Goal: Register for event/course: Sign up to attend an event or enroll in a course

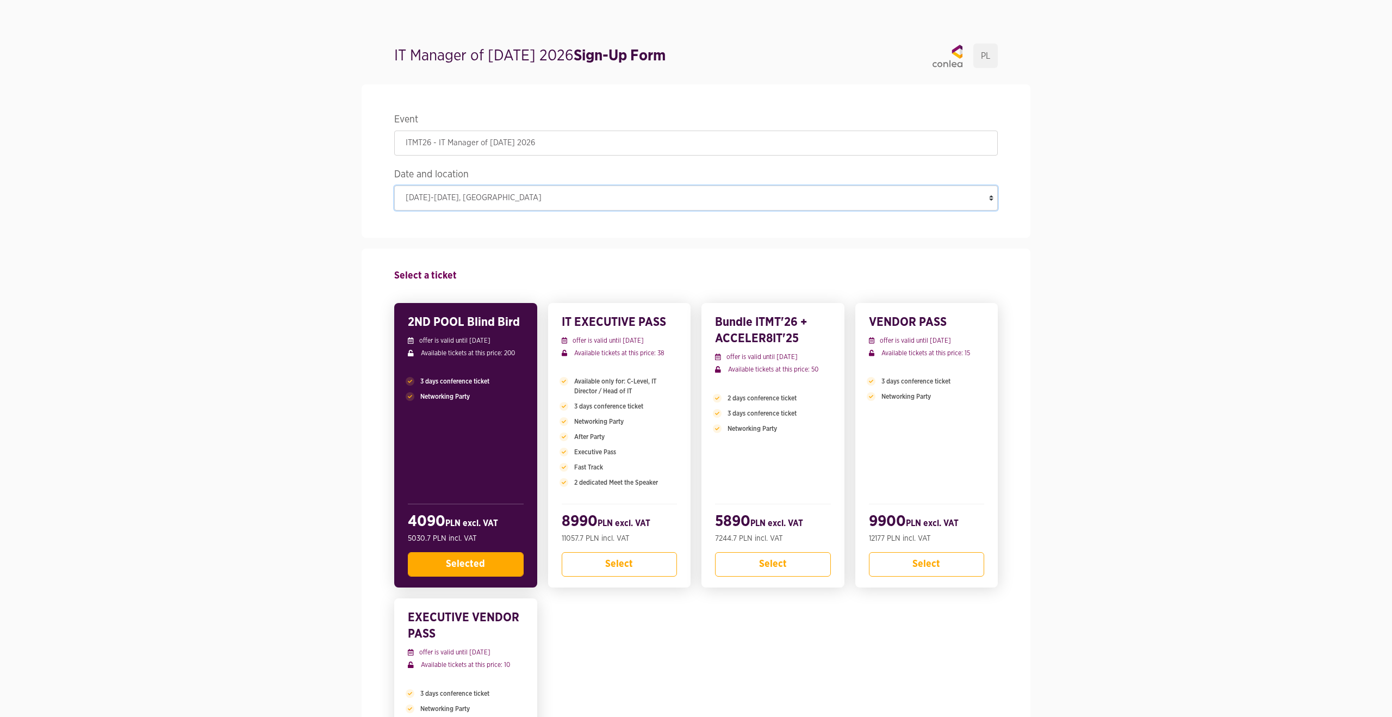
click at [470, 203] on select "[DATE]-[DATE] , [GEOGRAPHIC_DATA]" at bounding box center [695, 197] width 603 height 25
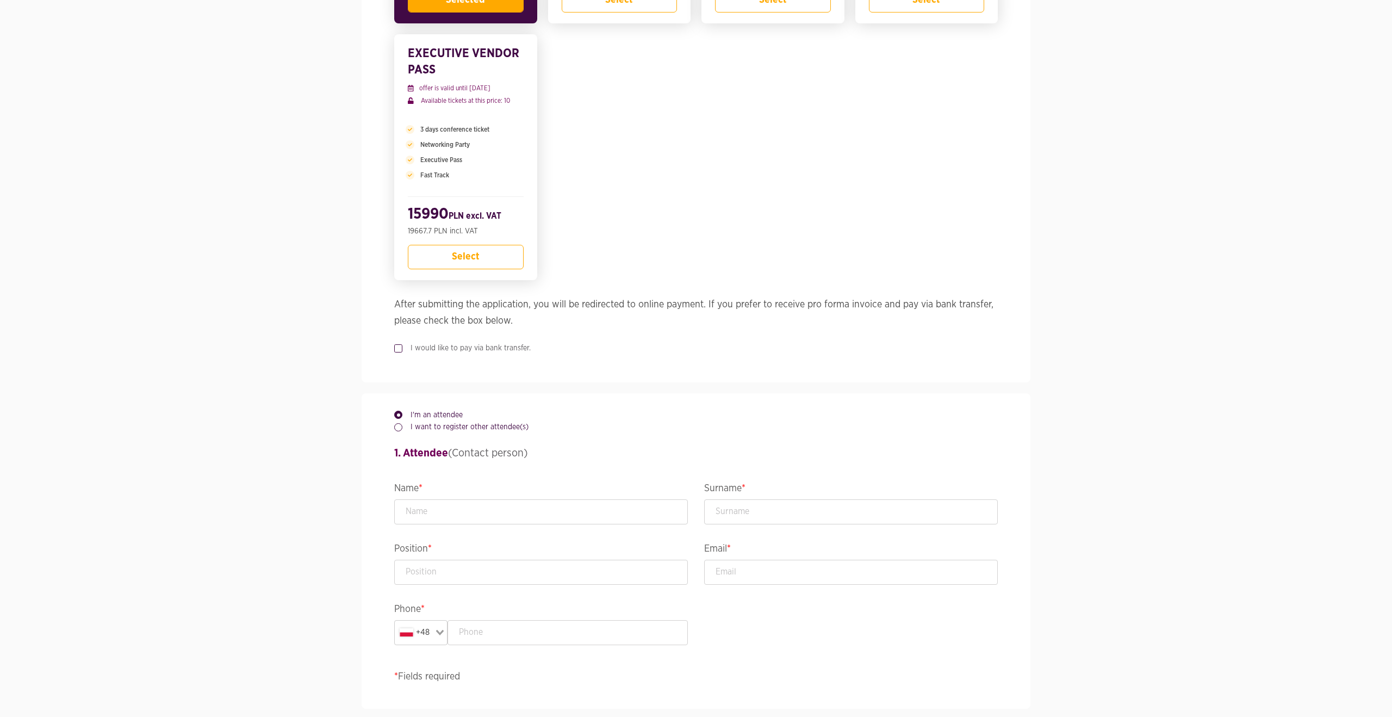
scroll to position [680, 0]
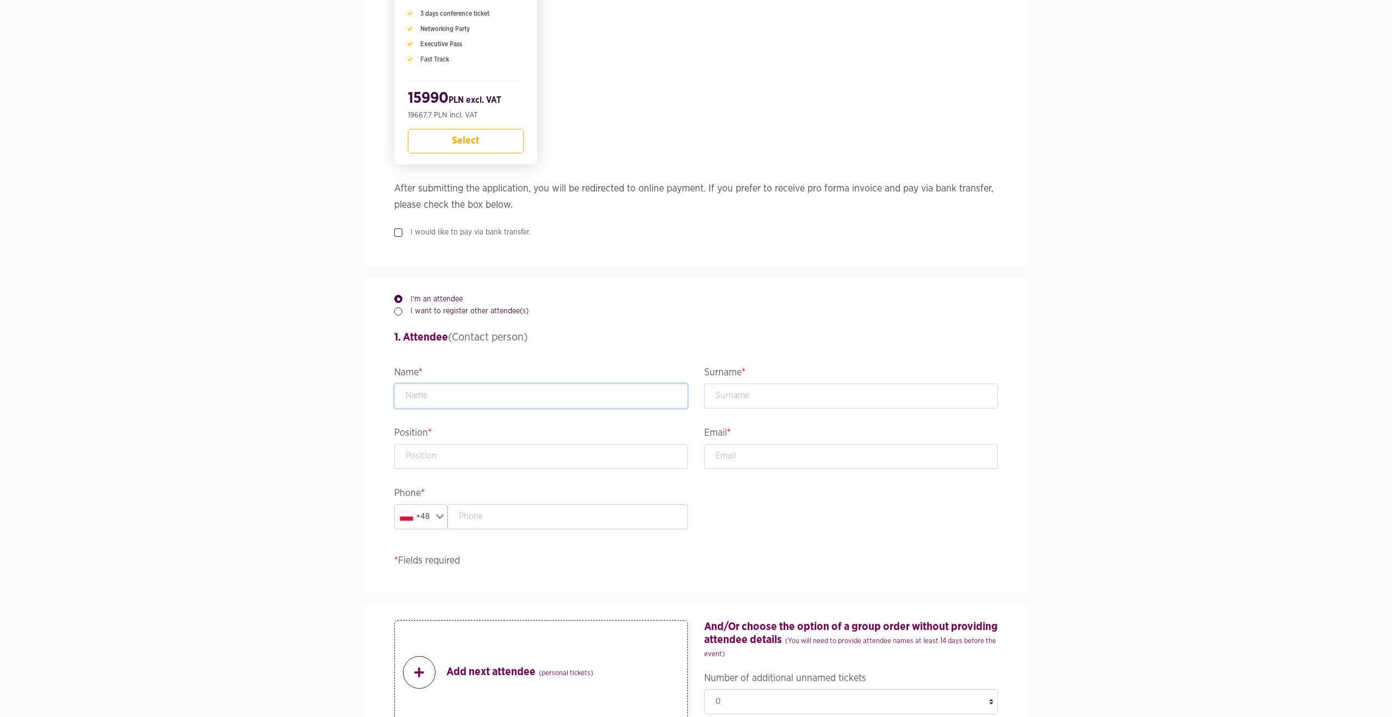
click at [420, 403] on input "text" at bounding box center [541, 395] width 294 height 25
type input "[PERSON_NAME]"
type input "Technical Team Leader"
type input "[PERSON_NAME][EMAIL_ADDRESS][PERSON_NAME][DOMAIN_NAME]"
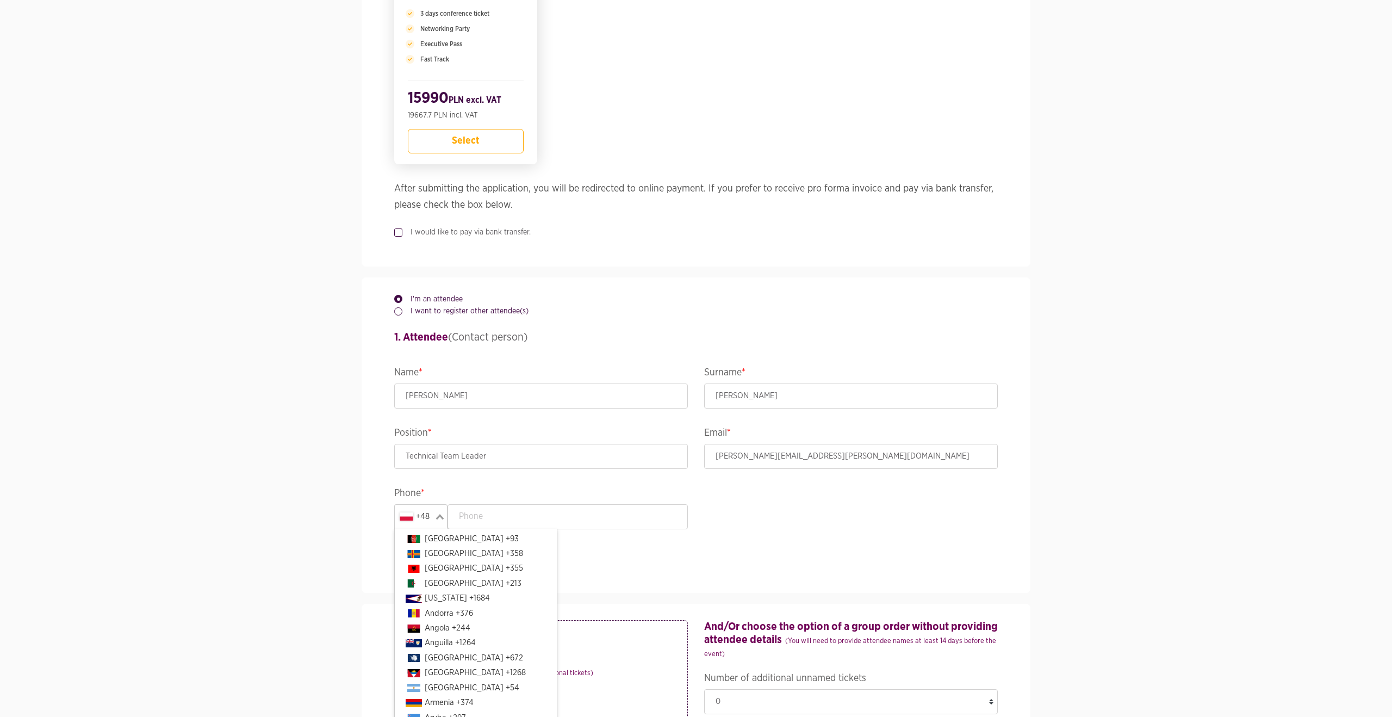
scroll to position [2436, 0]
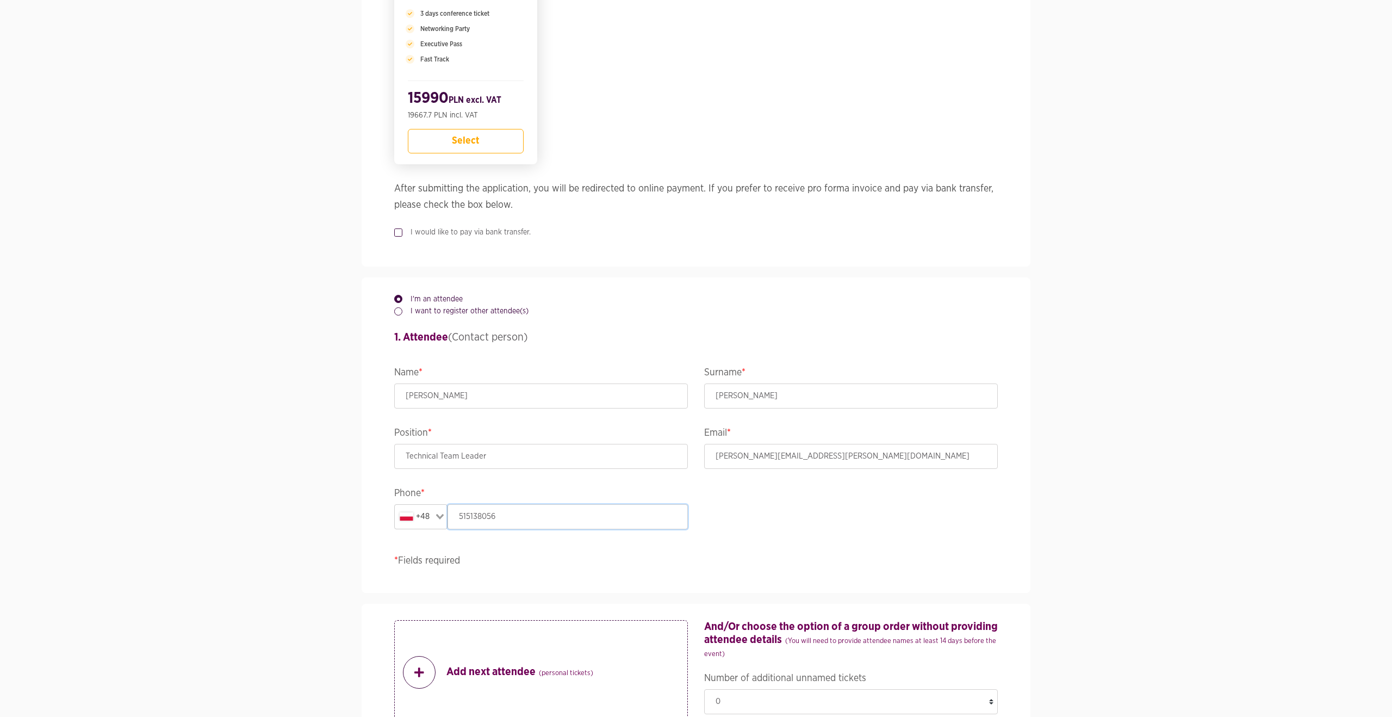
type input "515138056"
click at [286, 485] on section "Event ITMT26 - IT Manager of [DATE] 2026 Date and location [DATE]-[DATE] , [GEO…" at bounding box center [696, 605] width 1392 height 2423
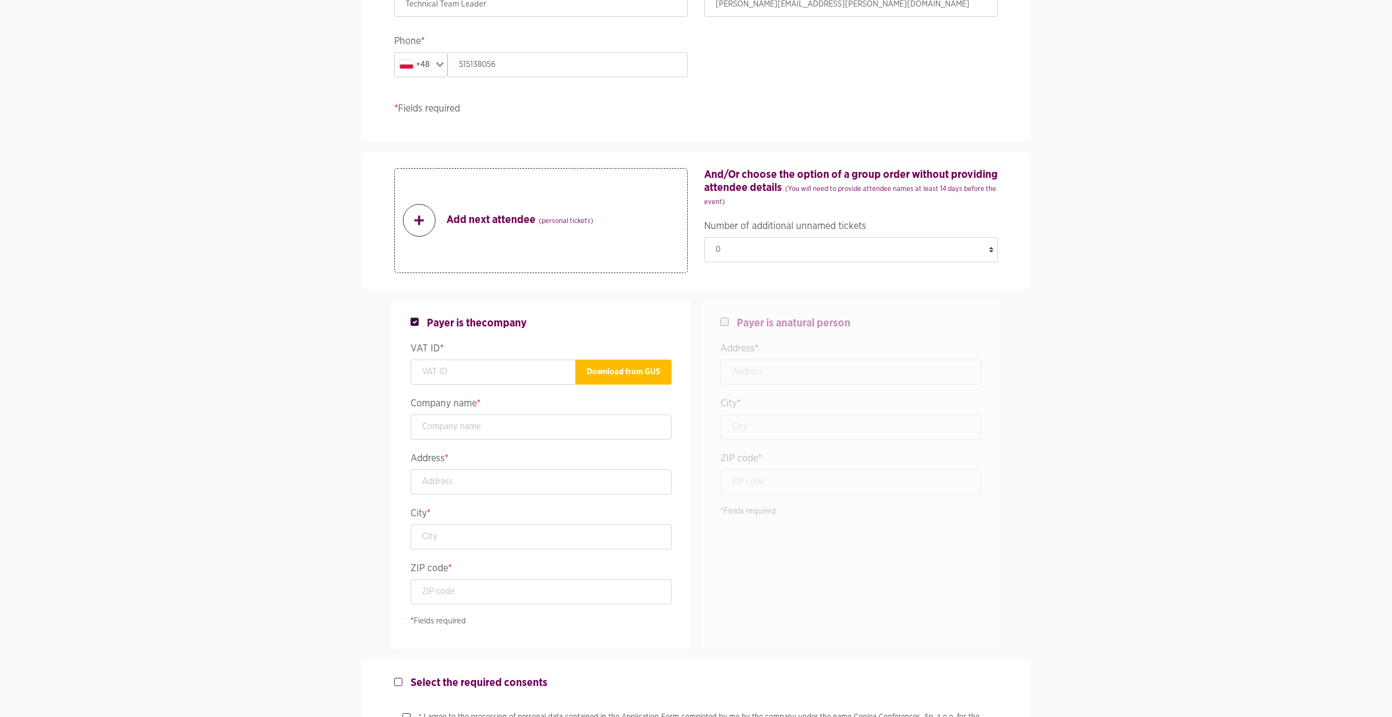
scroll to position [1148, 0]
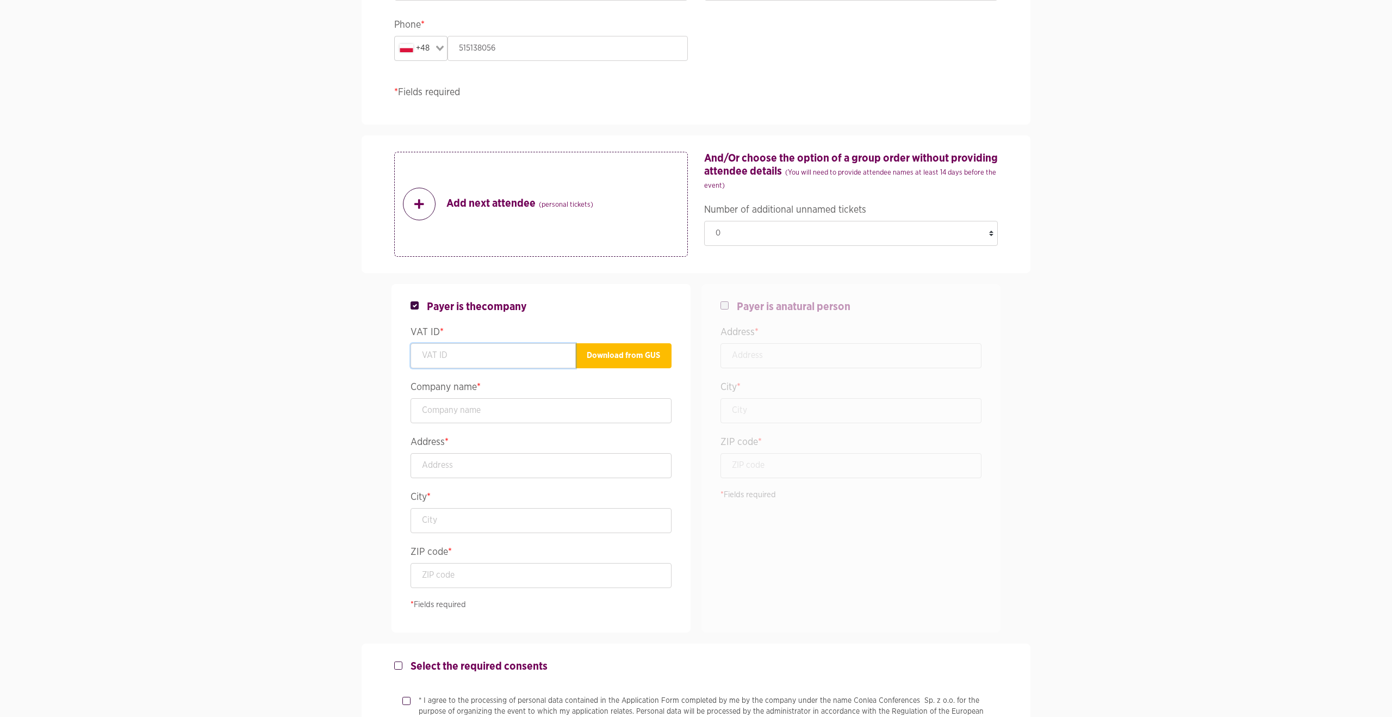
click at [444, 358] on input "text" at bounding box center [492, 355] width 165 height 25
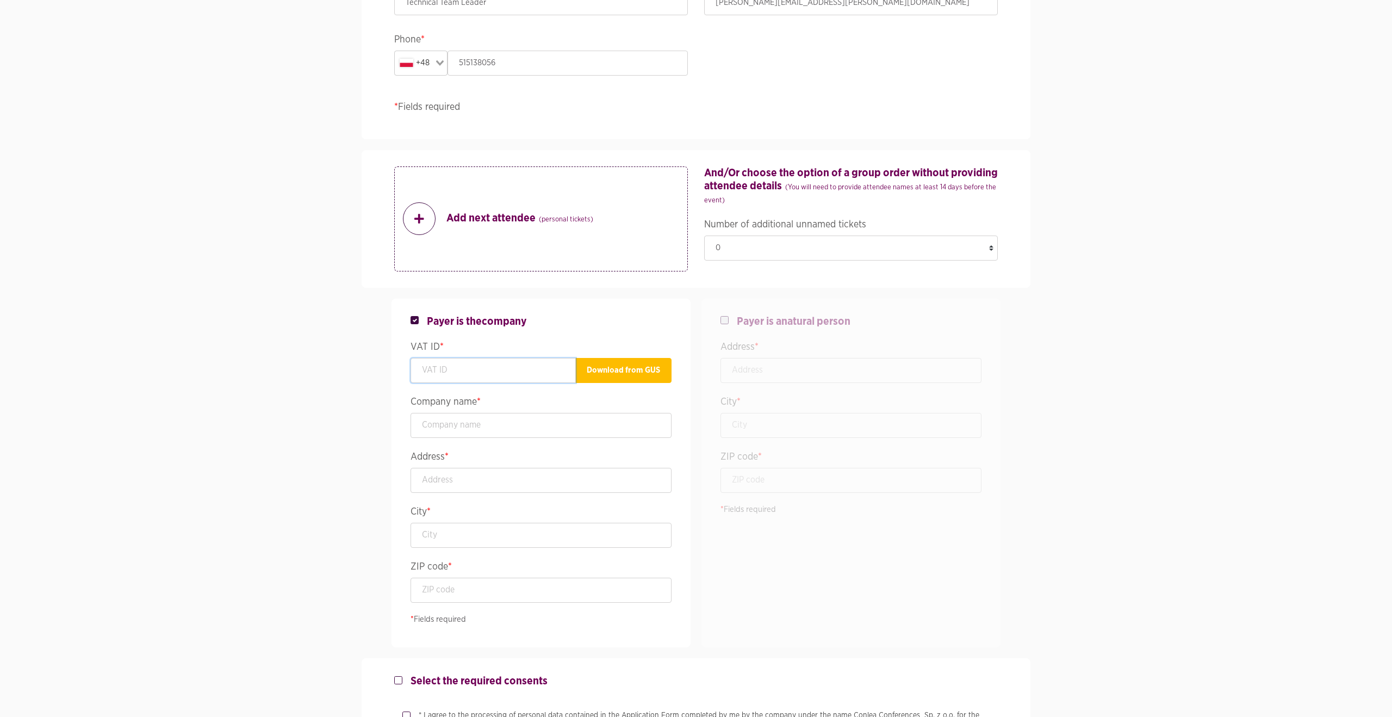
scroll to position [1128, 0]
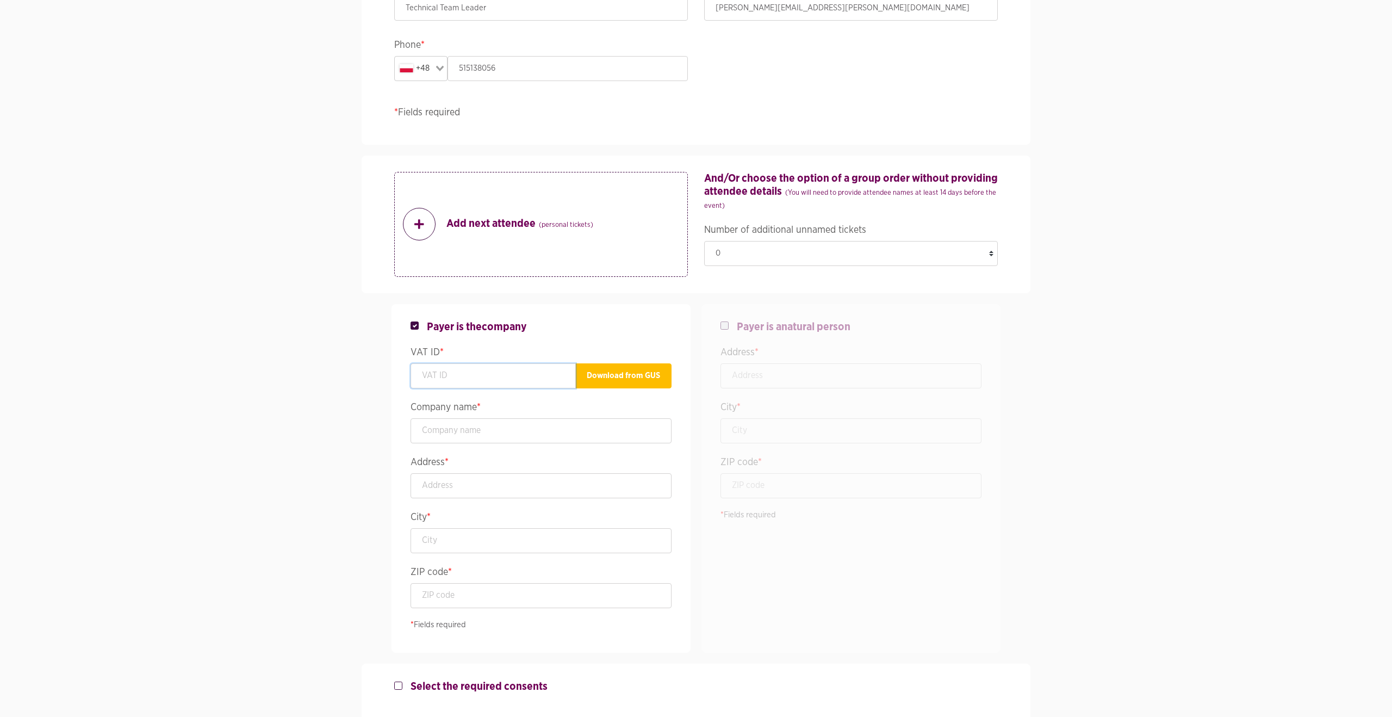
click at [467, 381] on input "text" at bounding box center [492, 375] width 165 height 25
paste input "8212685768"
type input "8212685768"
click at [597, 371] on button "Download from GUS" at bounding box center [623, 375] width 96 height 25
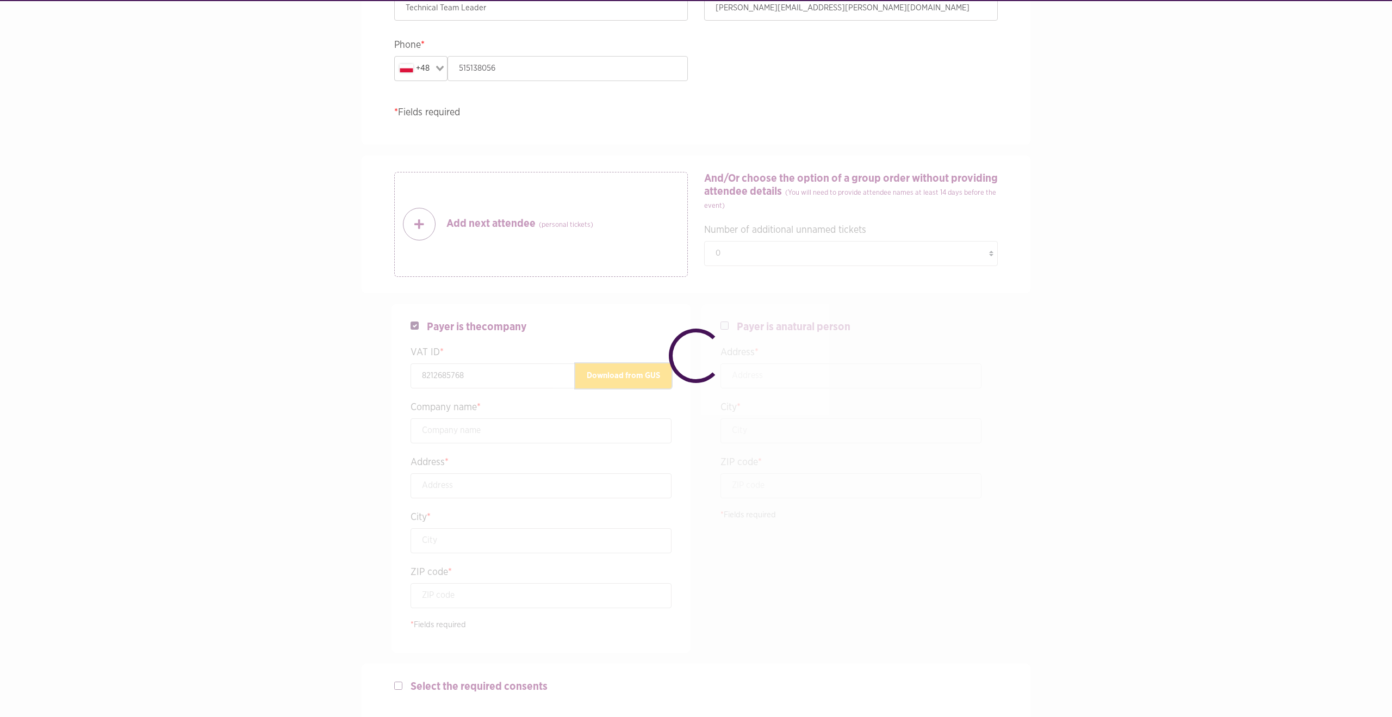
type input "[PERSON_NAME] Usługi Informatyczne"
type input "[STREET_ADDRESS]"
type input "Siedlce"
type input "08-103"
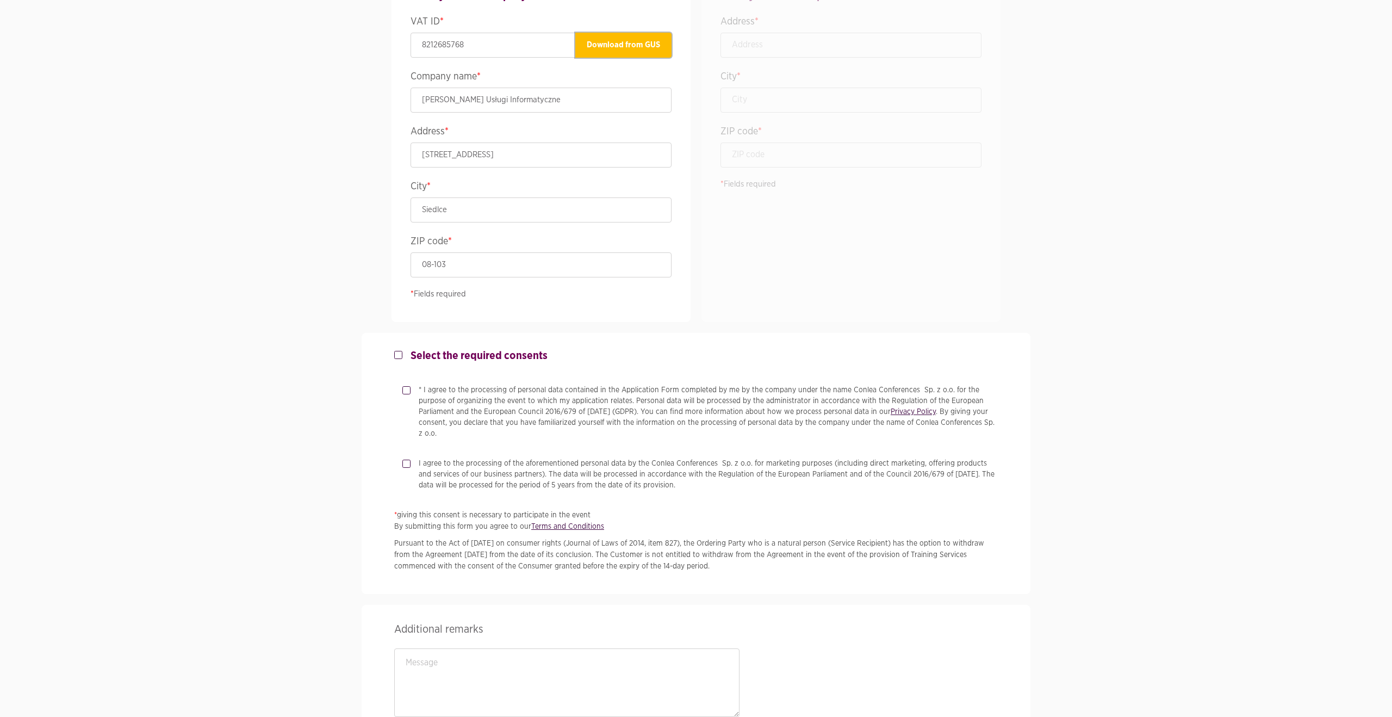
scroll to position [1461, 0]
click at [410, 385] on label "* I agree to the processing of personal data contained in the Application Form …" at bounding box center [703, 408] width 587 height 54
click at [403, 385] on input "* I agree to the processing of personal data contained in the Application Form …" at bounding box center [404, 384] width 5 height 7
checkbox input "true"
click at [410, 455] on label "I agree to the processing of the aforementioned personal data by the Conlea Con…" at bounding box center [703, 471] width 587 height 33
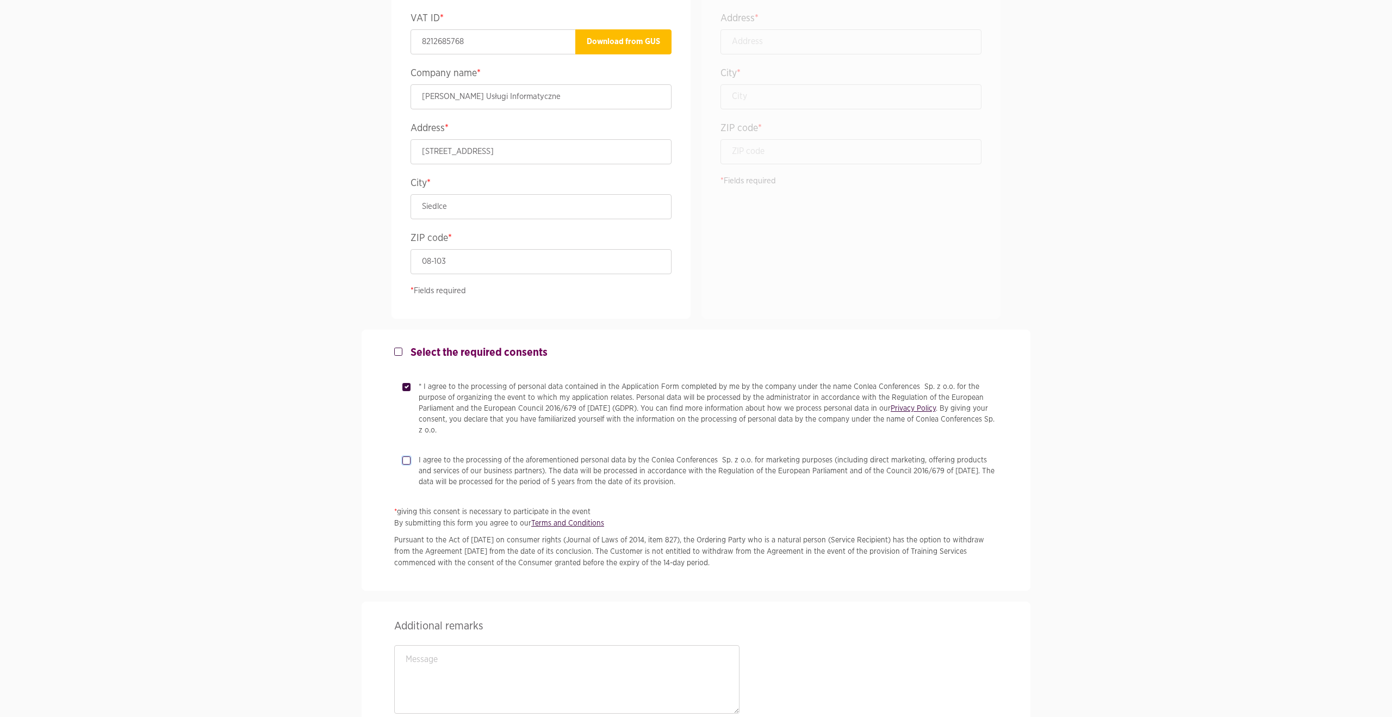
click at [404, 455] on input "I agree to the processing of the aforementioned personal data by the Conlea Con…" at bounding box center [404, 458] width 5 height 7
checkbox input "true"
click at [402, 349] on label "Select the required consents" at bounding box center [474, 352] width 145 height 13
click at [395, 349] on input "Select the required consents" at bounding box center [396, 349] width 5 height 7
checkbox input "true"
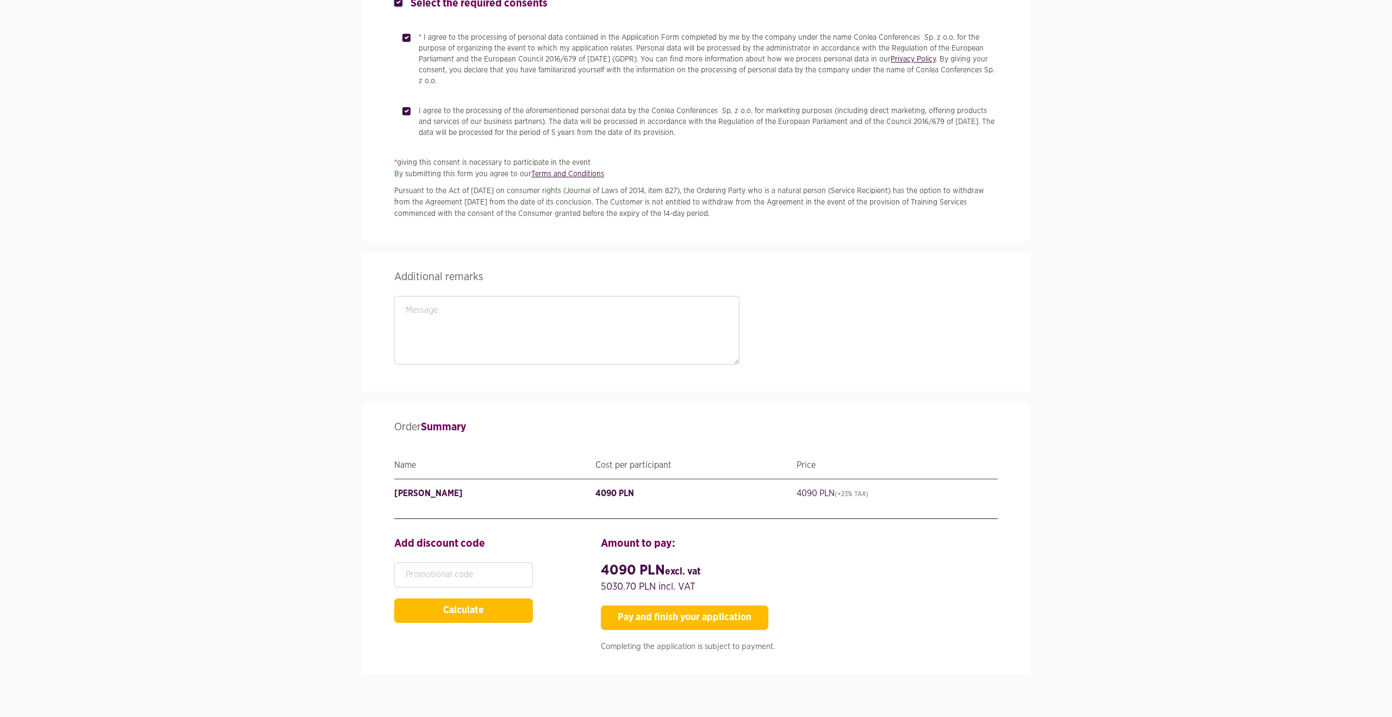
scroll to position [1845, 0]
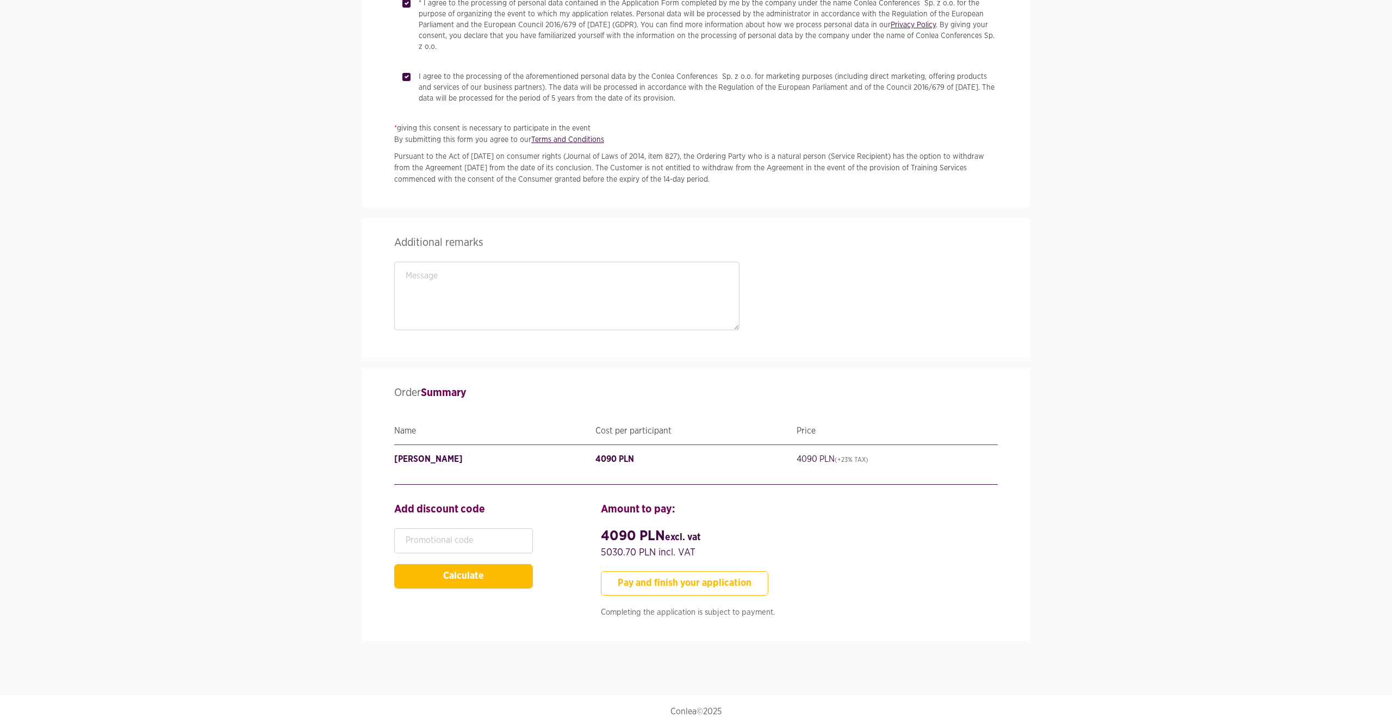
click at [624, 571] on button "Pay and finish your application" at bounding box center [684, 583] width 167 height 24
click at [673, 571] on button "Pay and finish your application" at bounding box center [684, 583] width 167 height 24
click at [669, 572] on button "Pay and finish your application" at bounding box center [684, 583] width 167 height 24
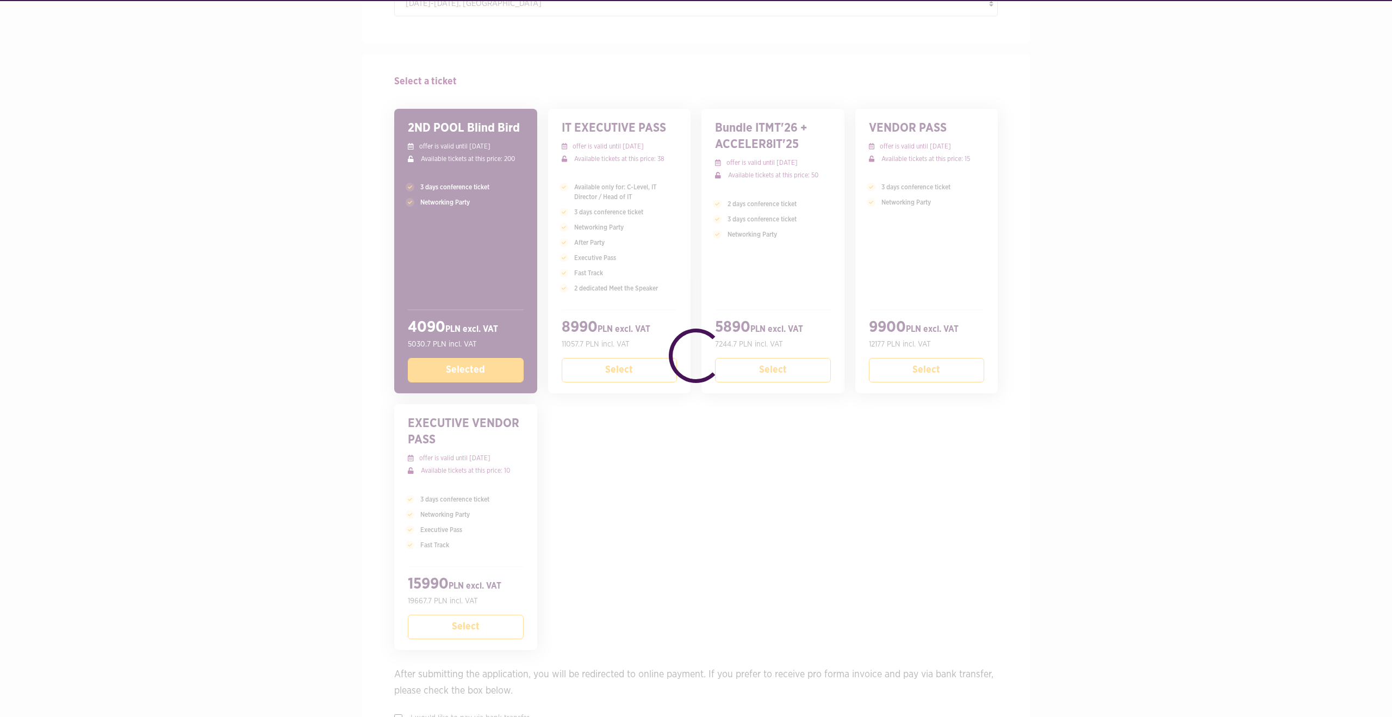
scroll to position [0, 0]
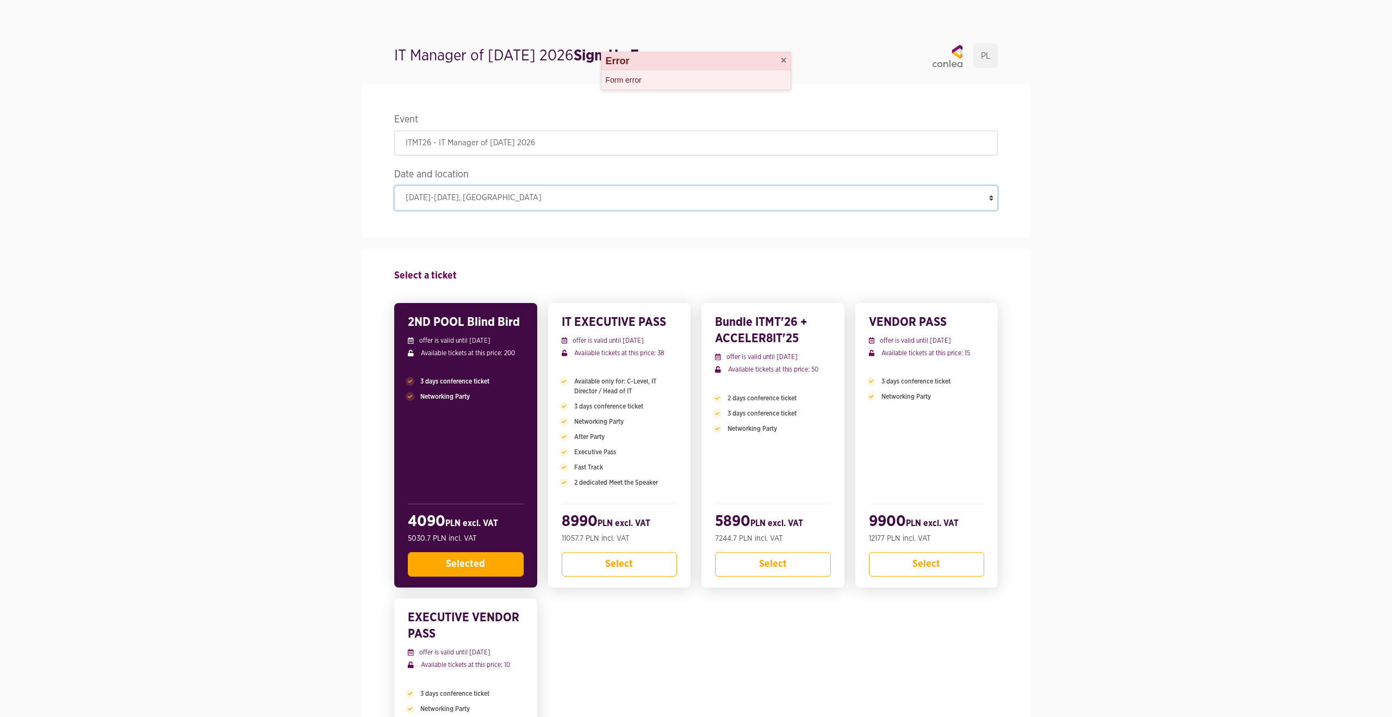
click at [723, 201] on select "[DATE]-[DATE] , [GEOGRAPHIC_DATA]" at bounding box center [695, 197] width 603 height 25
drag, startPoint x: 458, startPoint y: 569, endPoint x: 450, endPoint y: 569, distance: 8.7
click at [458, 569] on button "Selected" at bounding box center [466, 564] width 116 height 24
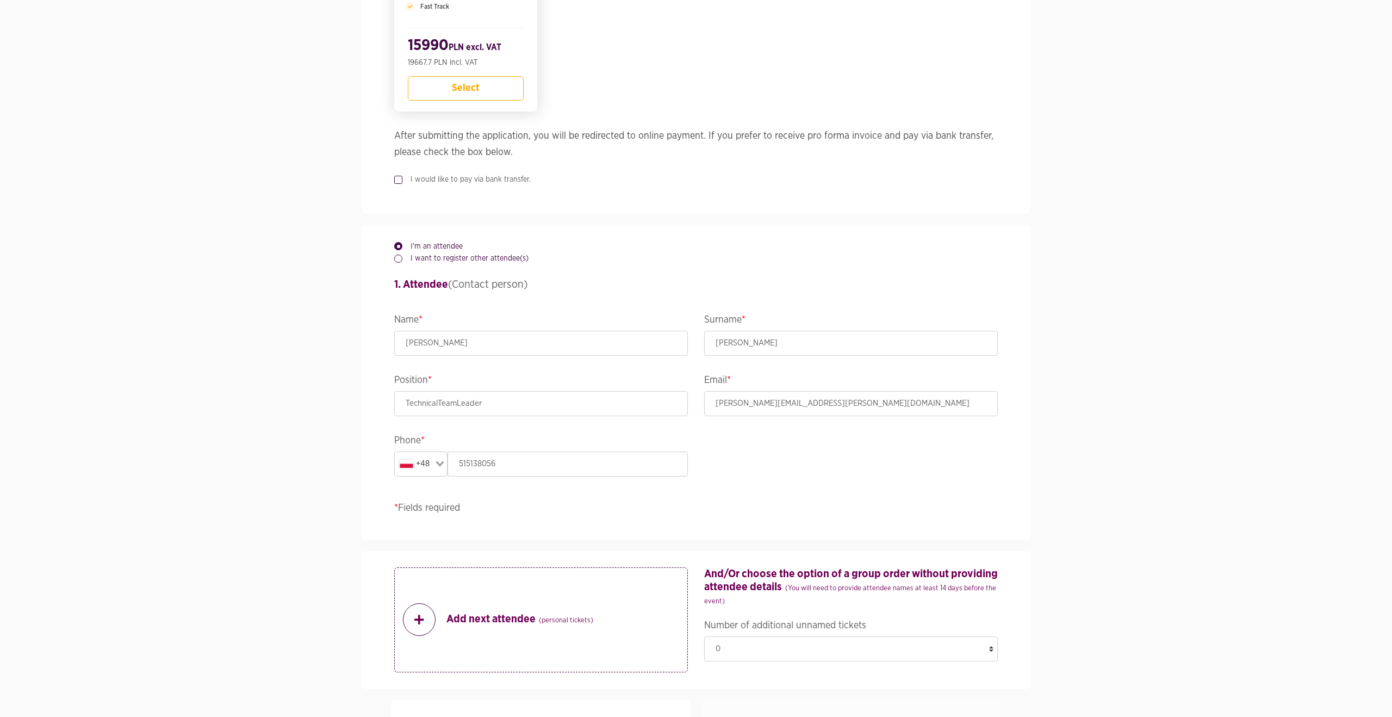
scroll to position [750, 0]
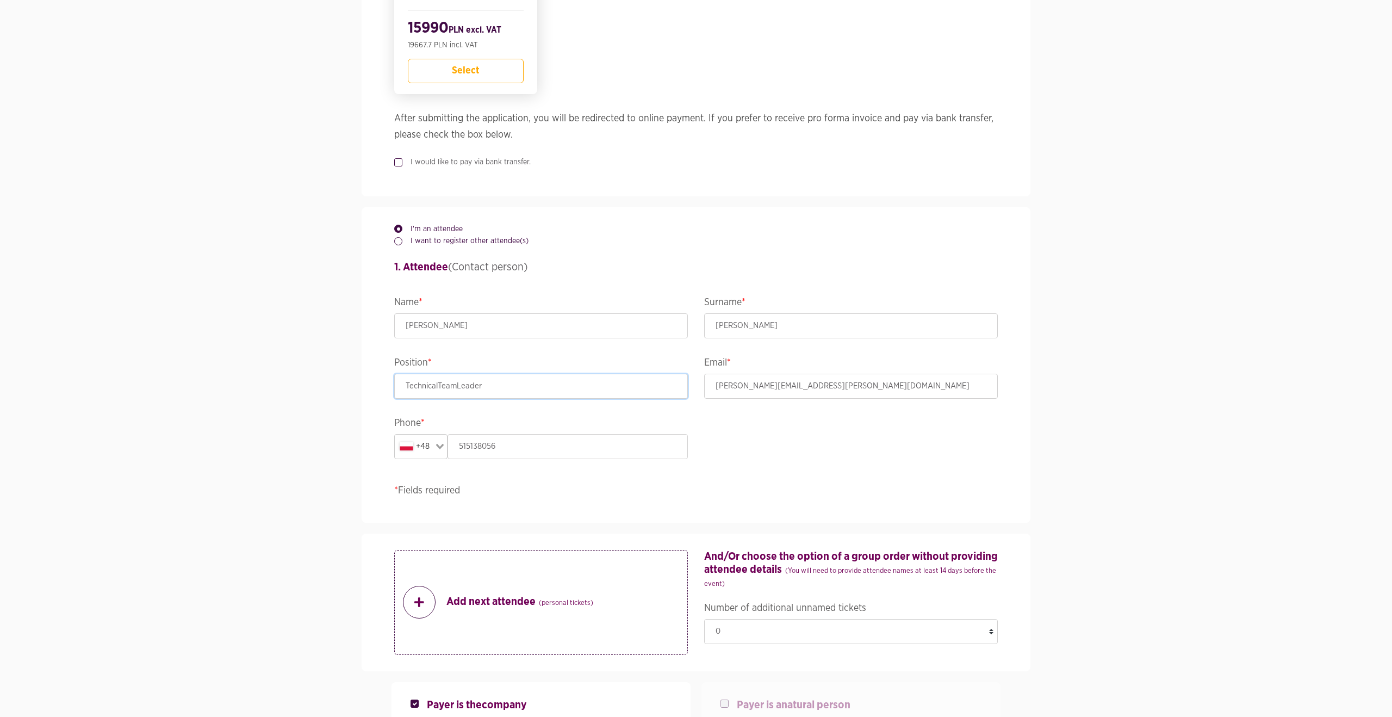
drag, startPoint x: 438, startPoint y: 385, endPoint x: 426, endPoint y: 389, distance: 12.6
click at [438, 385] on input "TechnicalTeamLeader" at bounding box center [541, 386] width 294 height 25
drag, startPoint x: 459, startPoint y: 387, endPoint x: 514, endPoint y: 421, distance: 64.7
click at [360, 387] on section "Event ITMT26 - IT Manager of [DATE] 2026 Date and location [DATE]-[DATE] , [GEO…" at bounding box center [696, 535] width 1392 height 2423
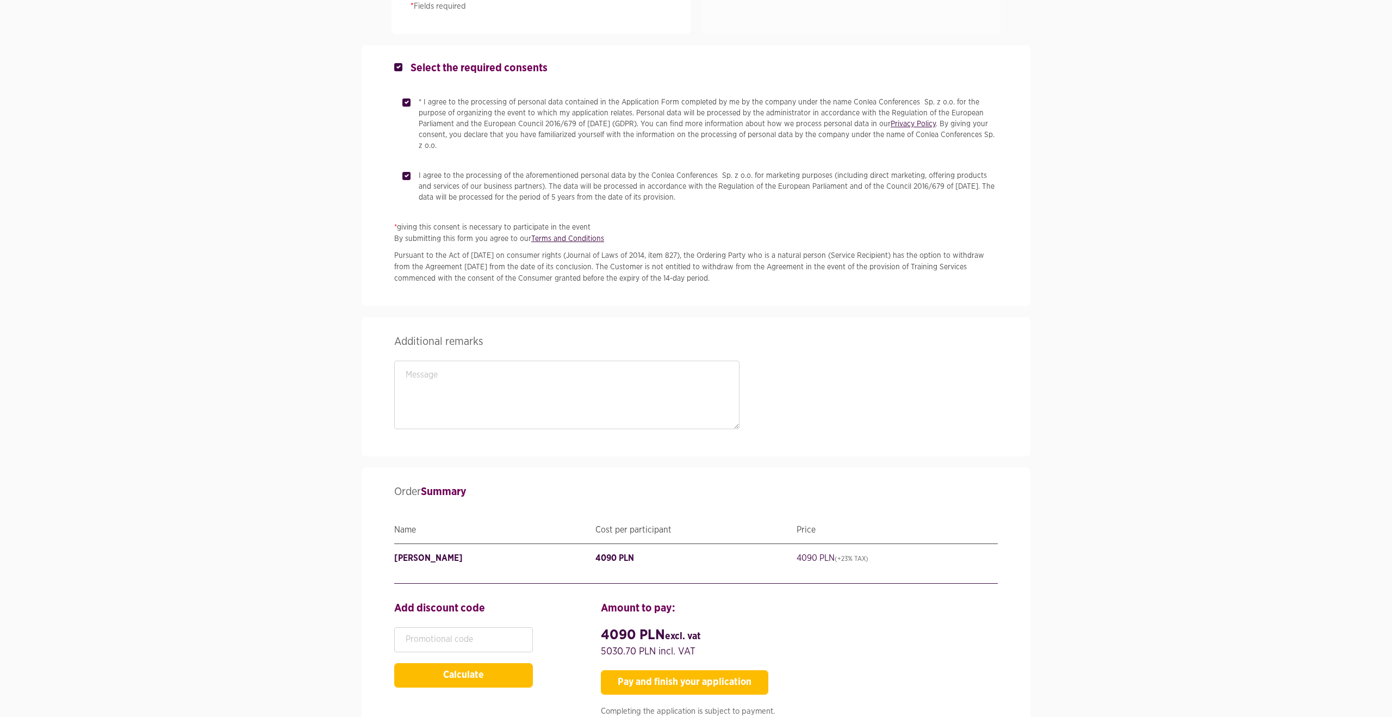
scroll to position [1747, 0]
click at [671, 669] on button "Pay and finish your application" at bounding box center [684, 681] width 167 height 24
type input "TeamLeader"
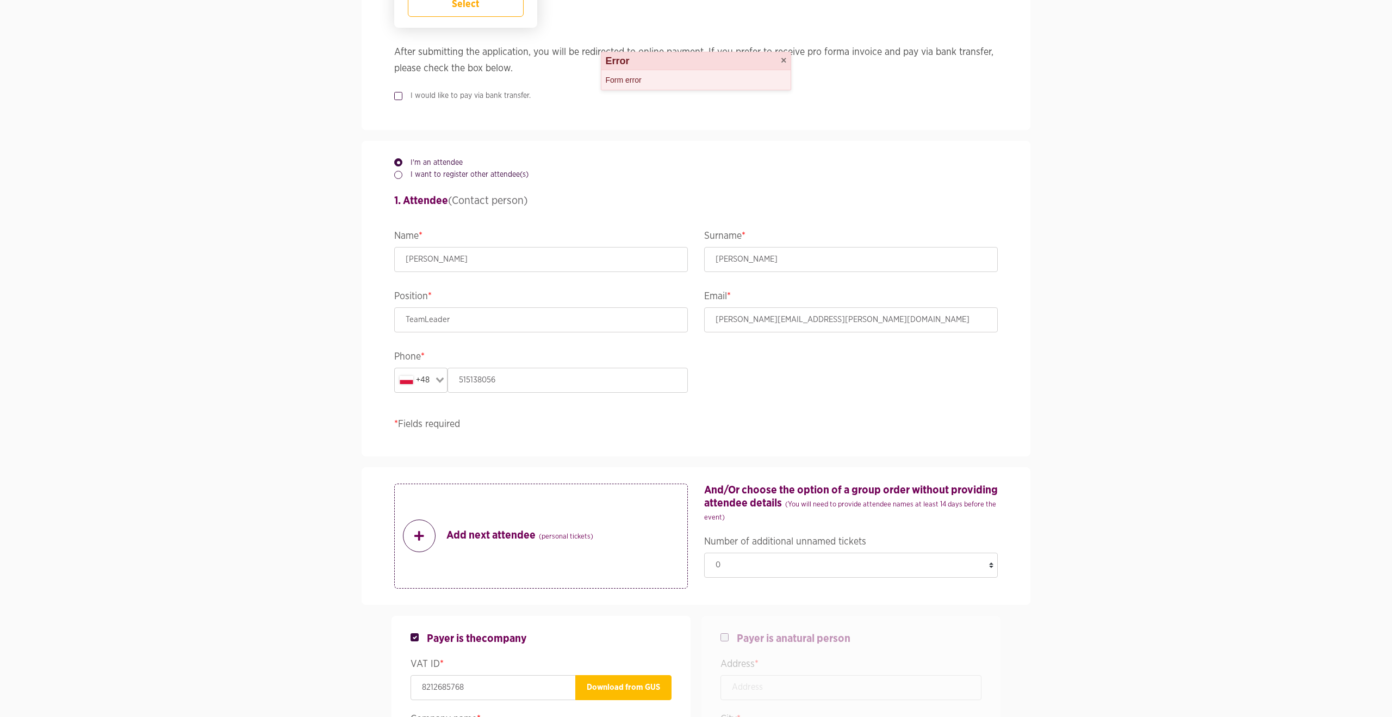
scroll to position [817, 0]
click at [425, 323] on input "TeamLeader" at bounding box center [541, 317] width 294 height 25
drag, startPoint x: 448, startPoint y: 319, endPoint x: 381, endPoint y: 316, distance: 67.0
click at [386, 316] on div "I'm an attendee I want to register other attendee(s) 1. Attendee (Contact perso…" at bounding box center [696, 298] width 620 height 315
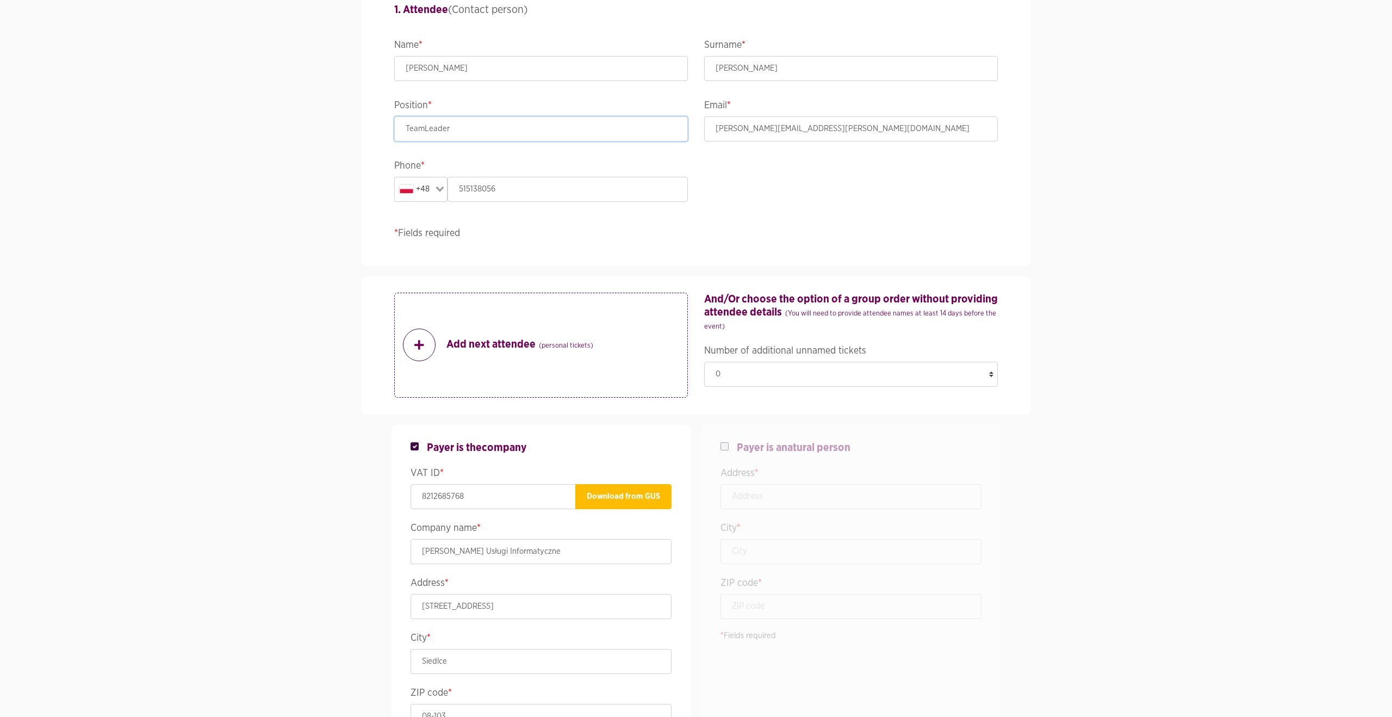
scroll to position [818, 0]
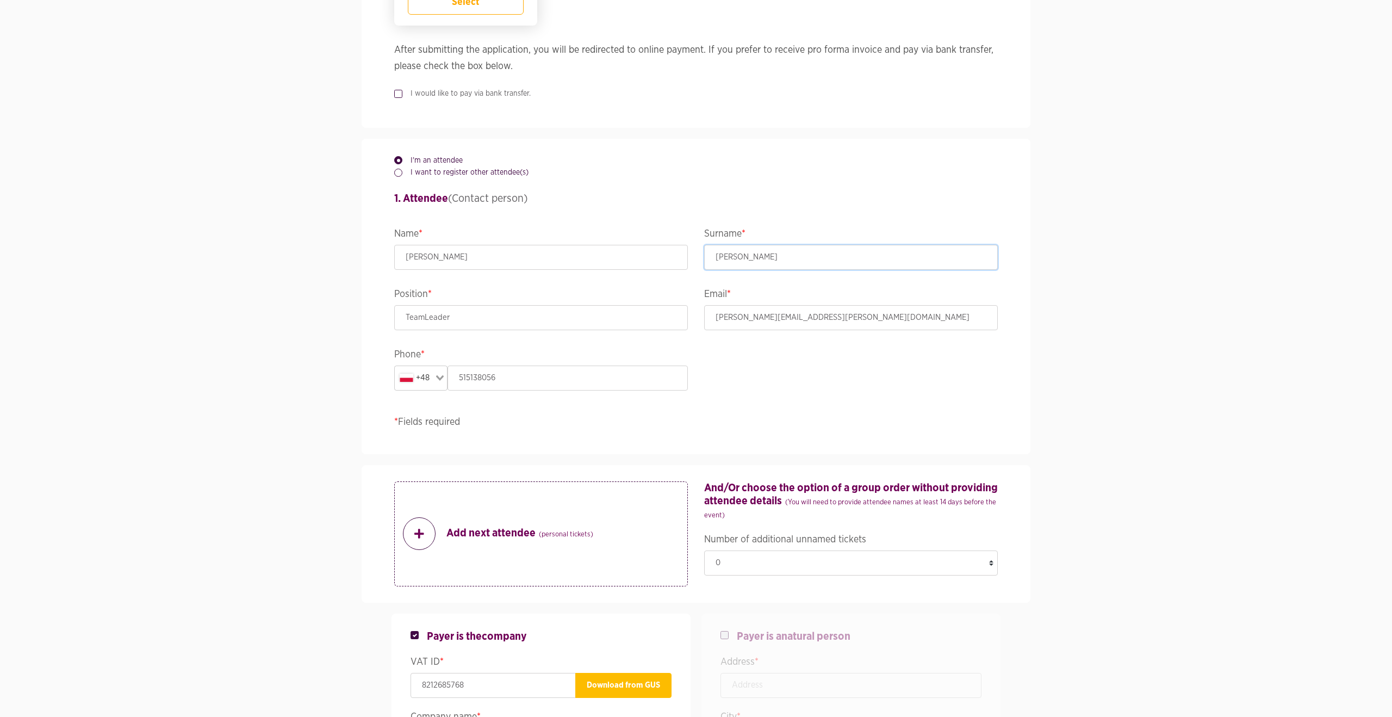
drag, startPoint x: 730, startPoint y: 253, endPoint x: 715, endPoint y: 255, distance: 14.8
click at [729, 254] on input "[PERSON_NAME]" at bounding box center [851, 257] width 294 height 25
type input "[PERSON_NAME]"
click at [769, 360] on div "I'm an attendee I want to register other attendee(s) 1. Attendee (Contact perso…" at bounding box center [696, 294] width 620 height 315
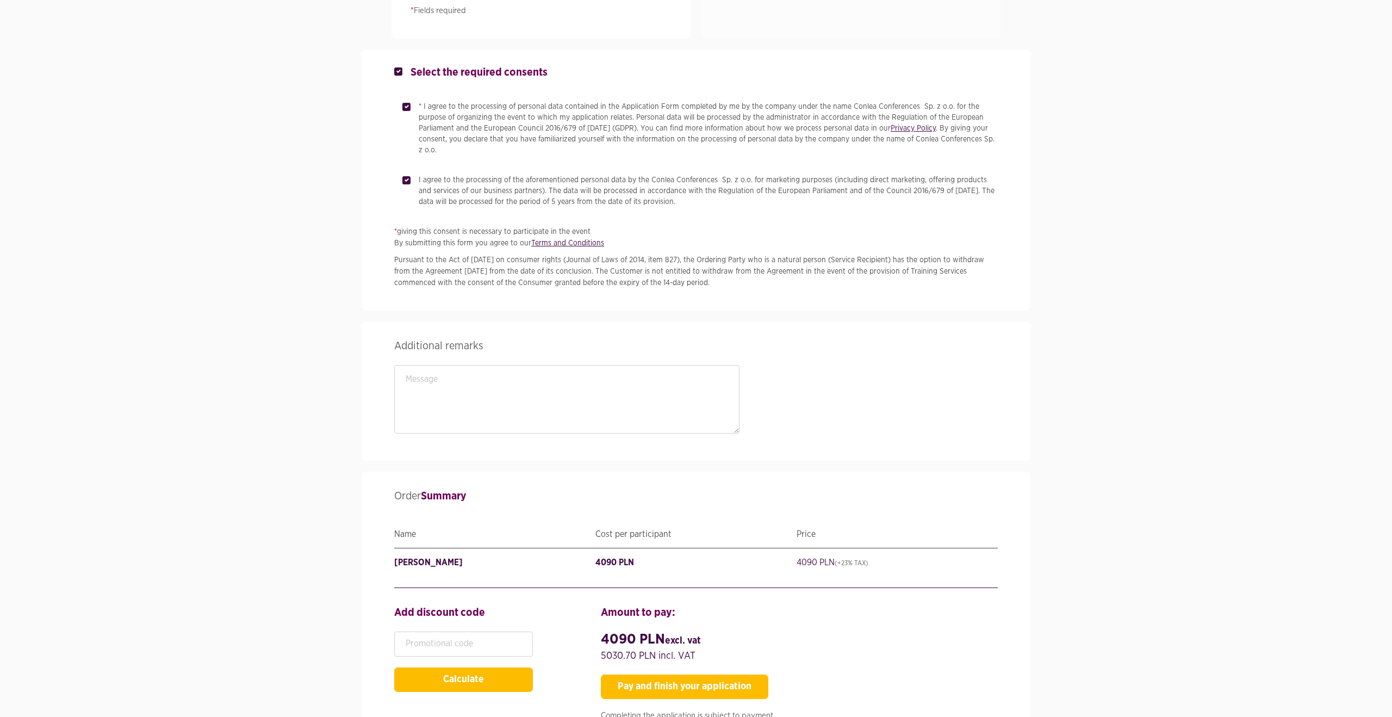
scroll to position [1845, 0]
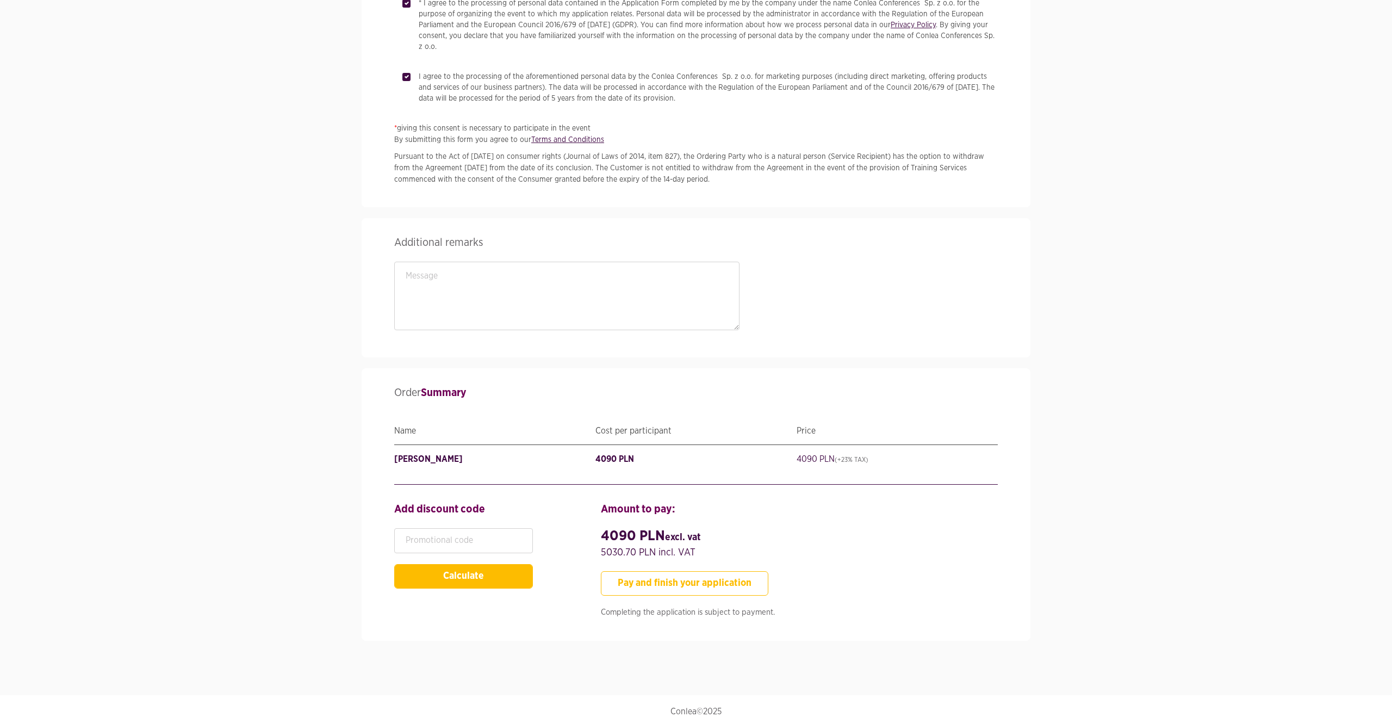
click at [627, 572] on button "Pay and finish your application" at bounding box center [684, 583] width 167 height 24
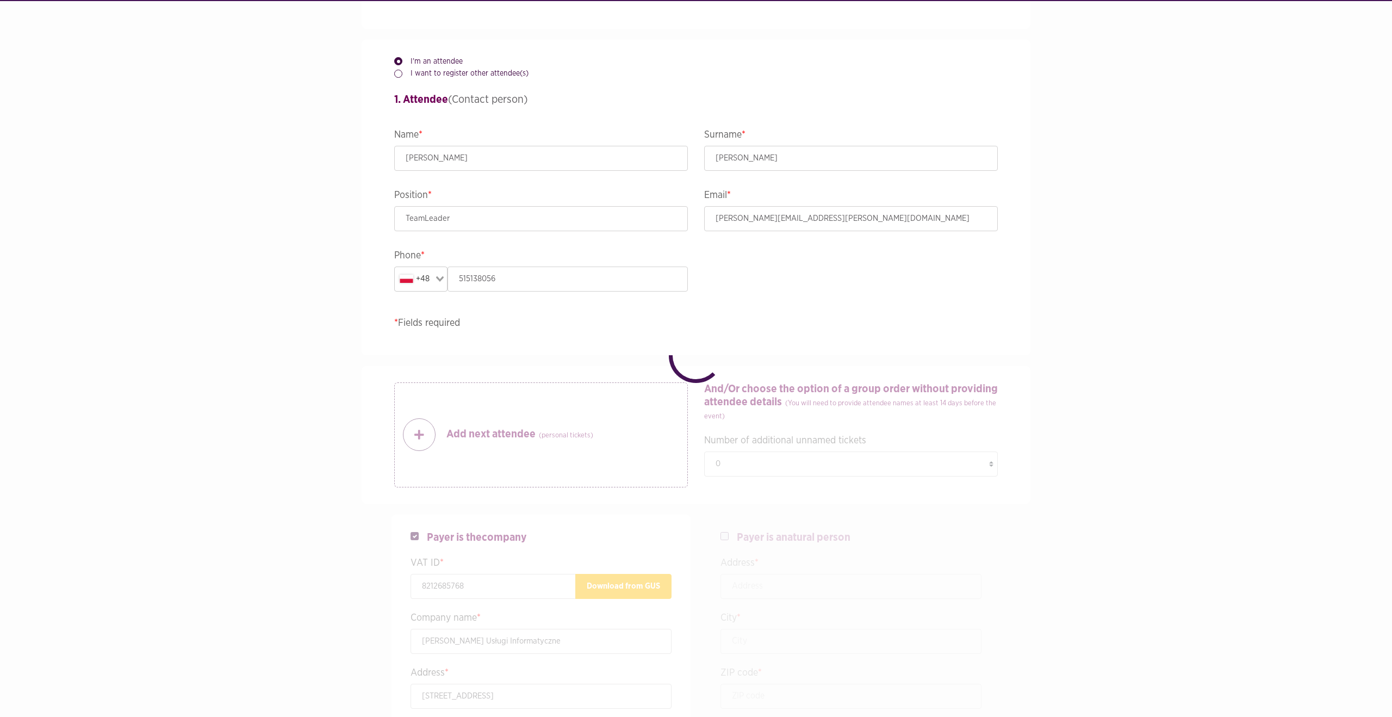
checkbox input "false"
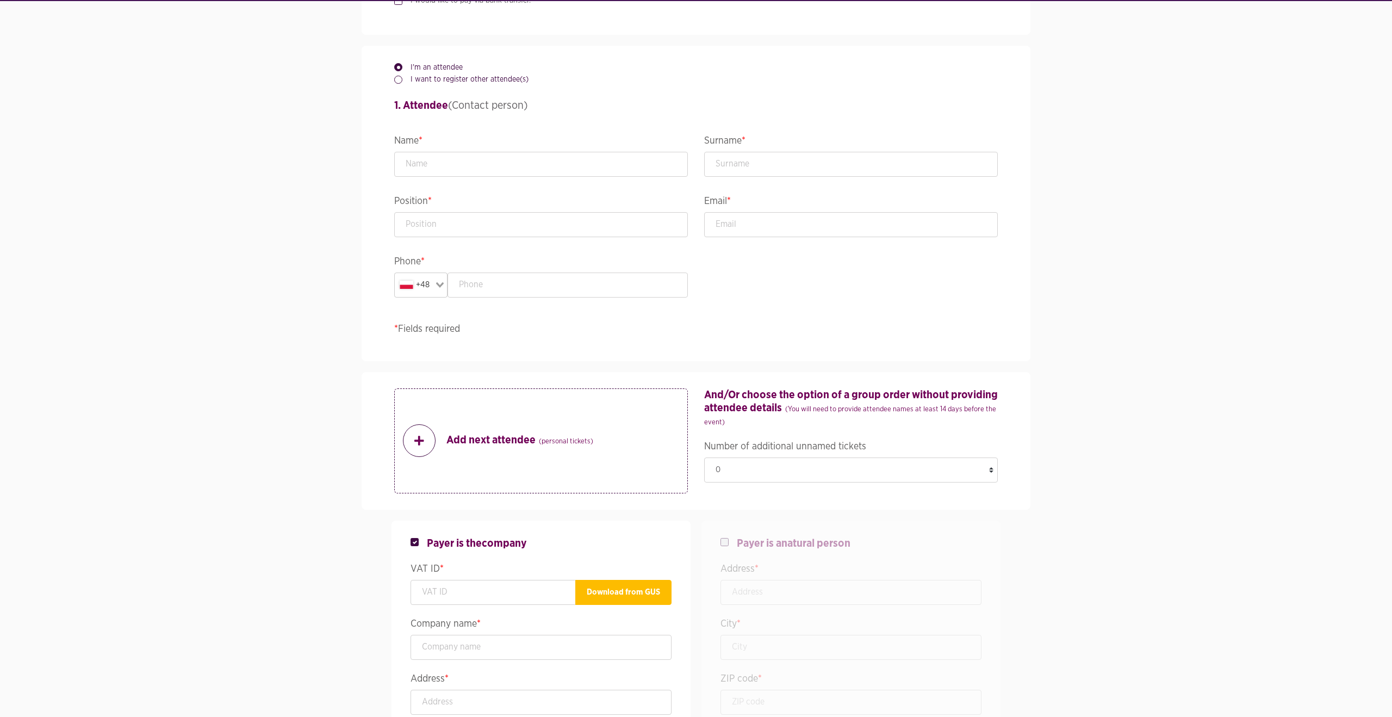
scroll to position [908, 0]
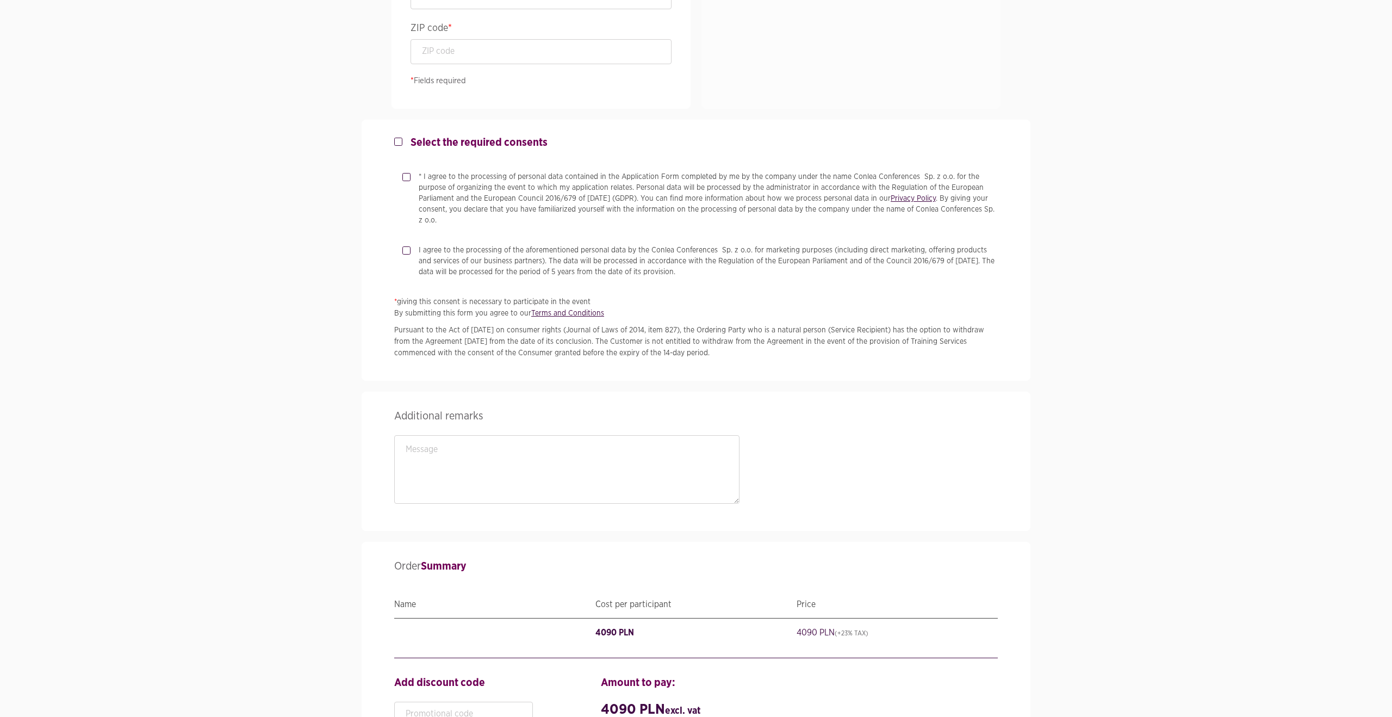
scroll to position [1694, 0]
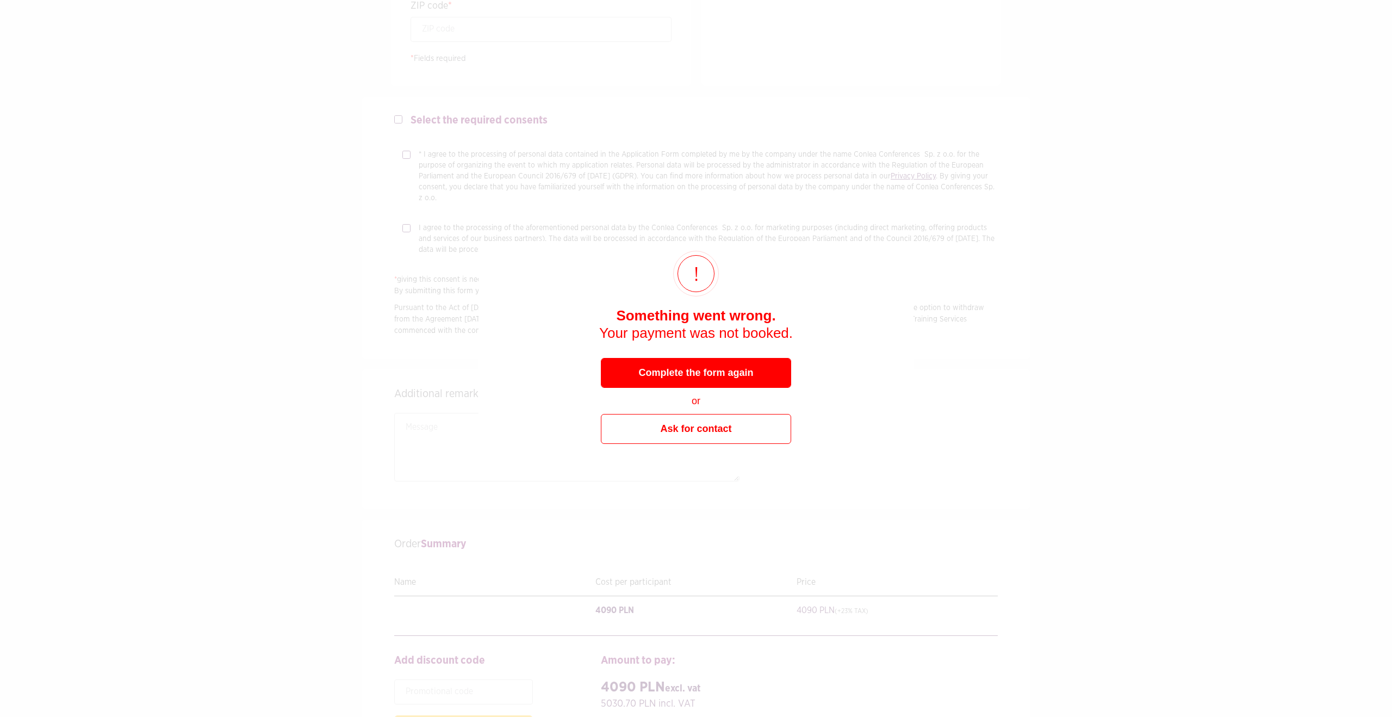
drag, startPoint x: 382, startPoint y: 300, endPoint x: 399, endPoint y: 297, distance: 17.1
click at [382, 300] on div "× Something went wrong. Your payment was not booked. Complete the form again or…" at bounding box center [696, 358] width 1392 height 717
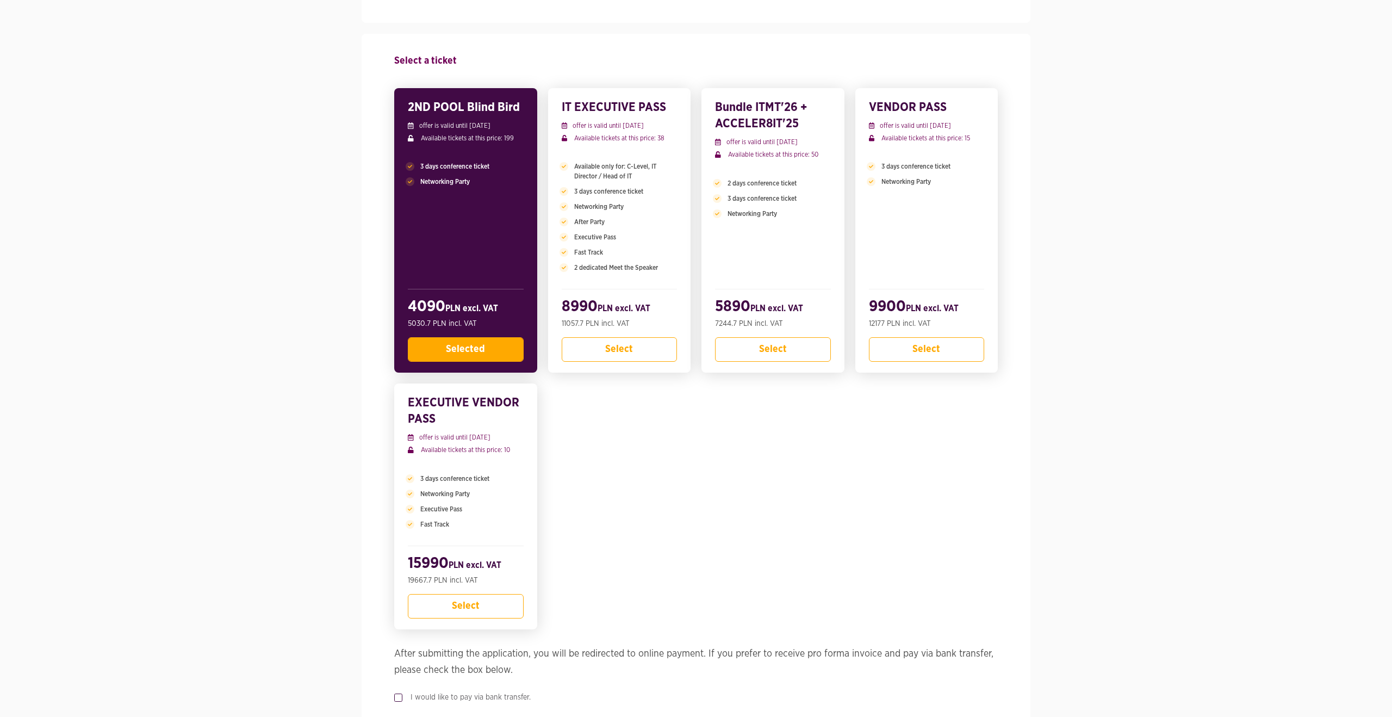
scroll to position [0, 0]
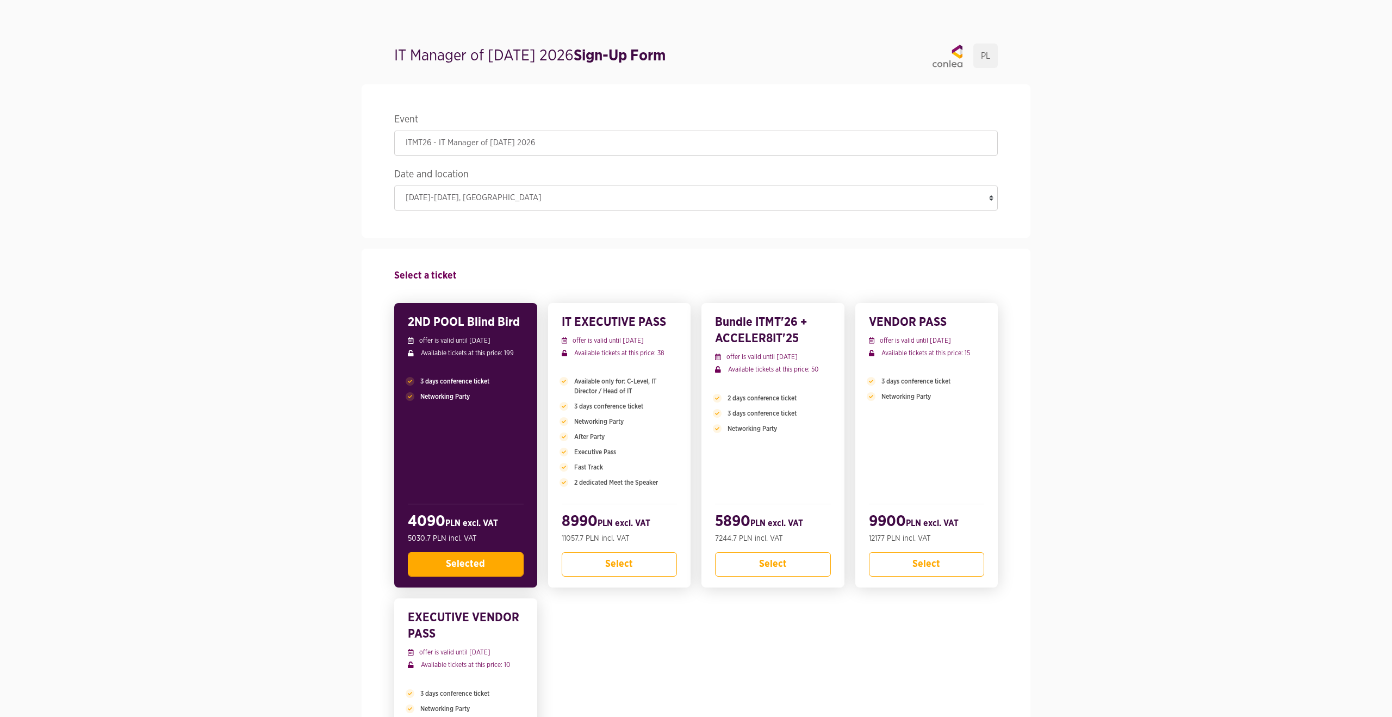
click at [636, 54] on strong "Sign-Up Form" at bounding box center [620, 55] width 92 height 15
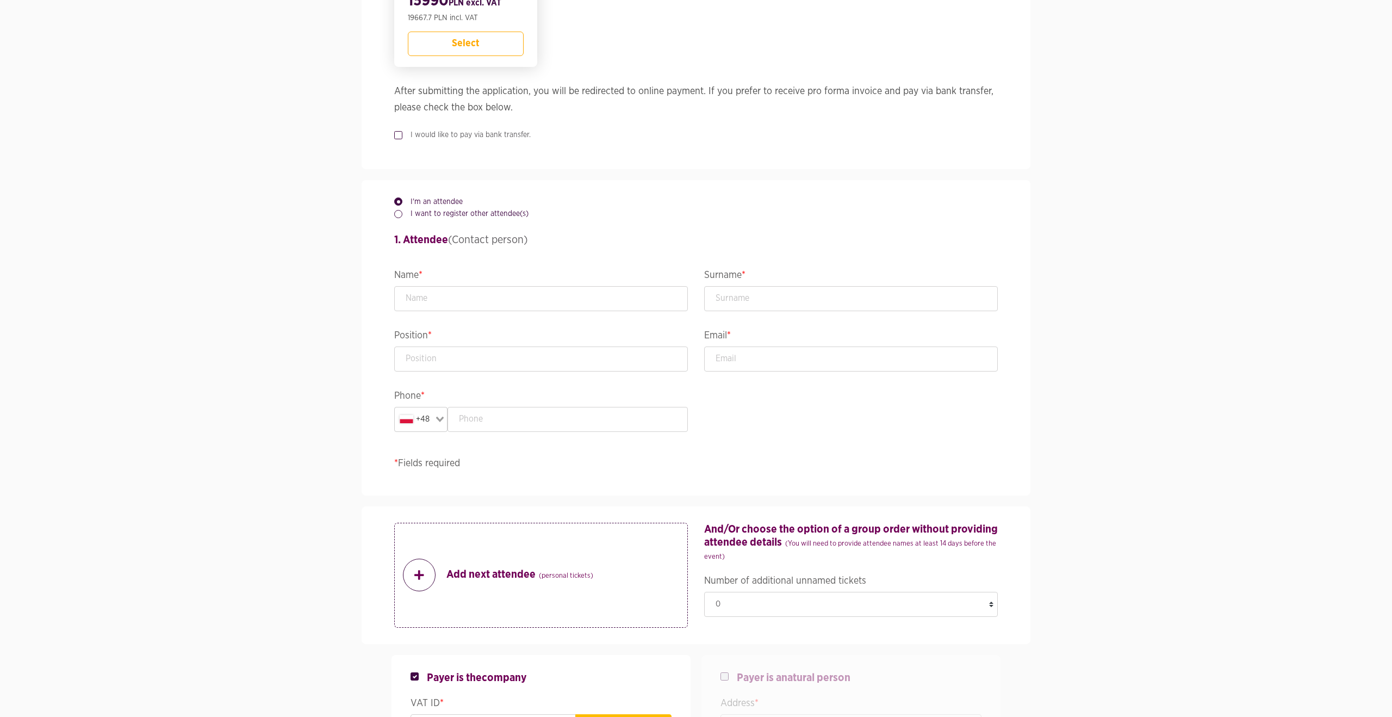
scroll to position [780, 0]
click at [436, 300] on input "text" at bounding box center [541, 295] width 294 height 25
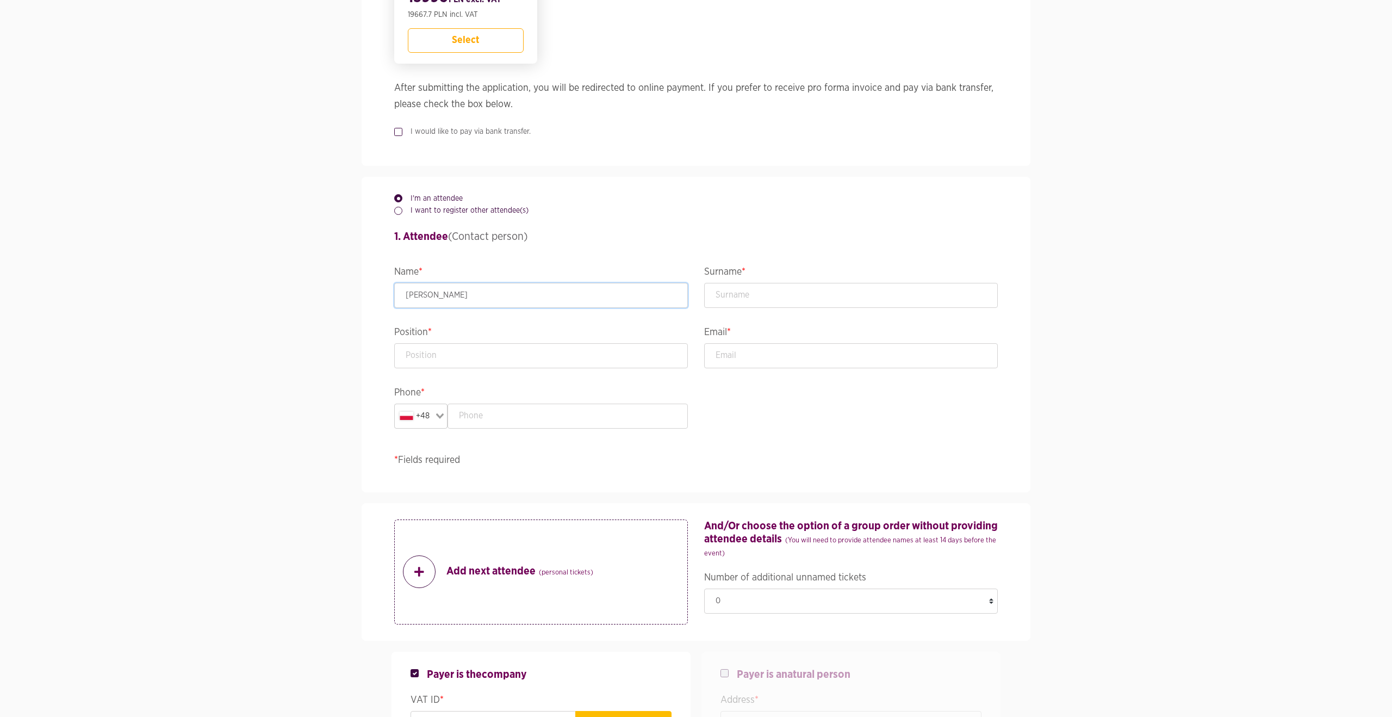
type input "[PERSON_NAME]"
type input "TeamLeader"
type input "k"
type input "[PERSON_NAME][EMAIL_ADDRESS][PERSON_NAME][DOMAIN_NAME]"
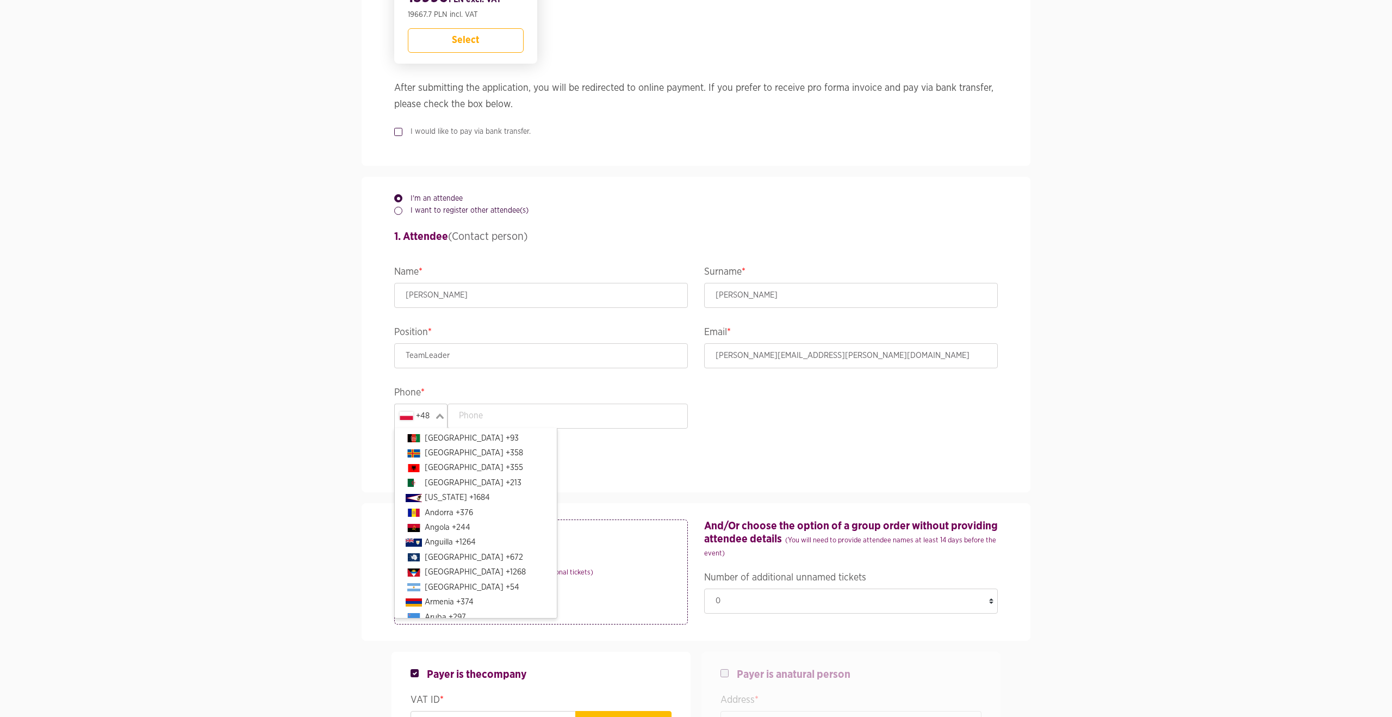
scroll to position [2436, 0]
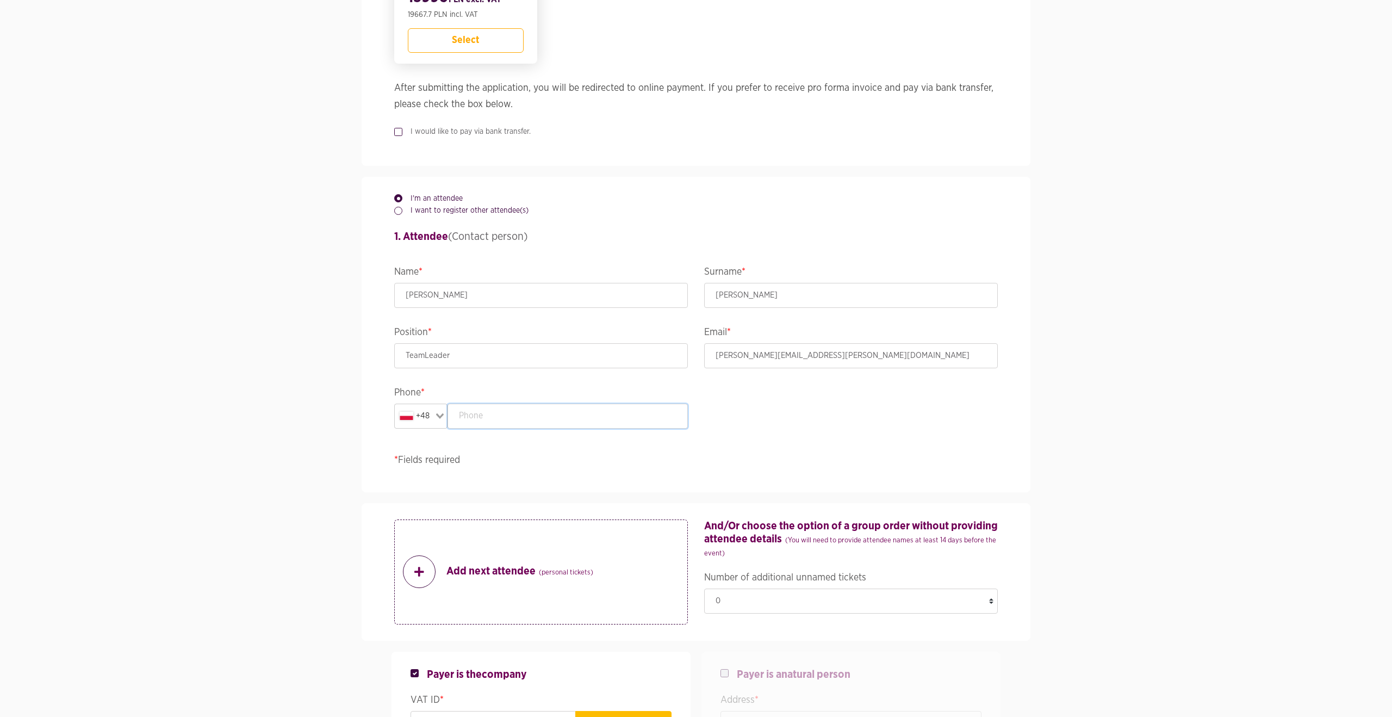
type input "4"
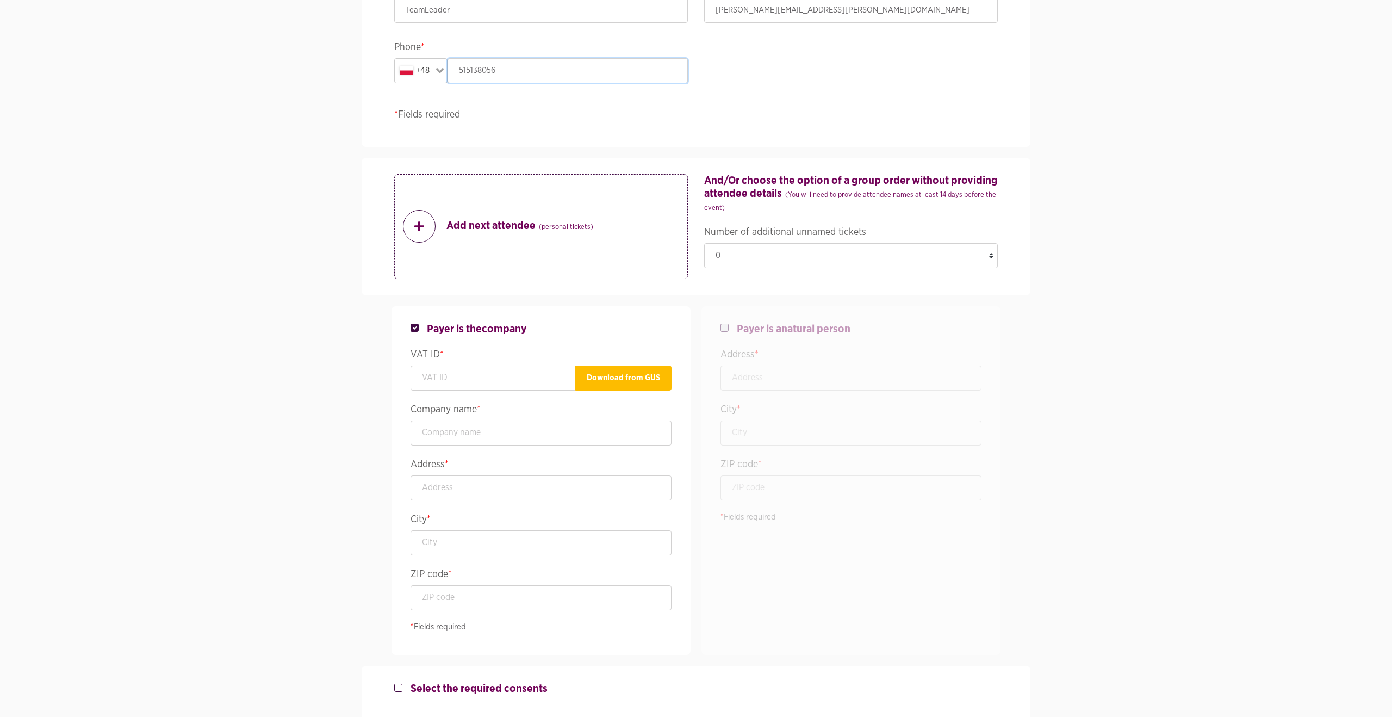
scroll to position [1128, 0]
type input "515138056"
click at [497, 371] on input "text" at bounding box center [492, 375] width 165 height 25
type input "8212685768"
click at [609, 369] on button "Download from GUS" at bounding box center [623, 375] width 96 height 25
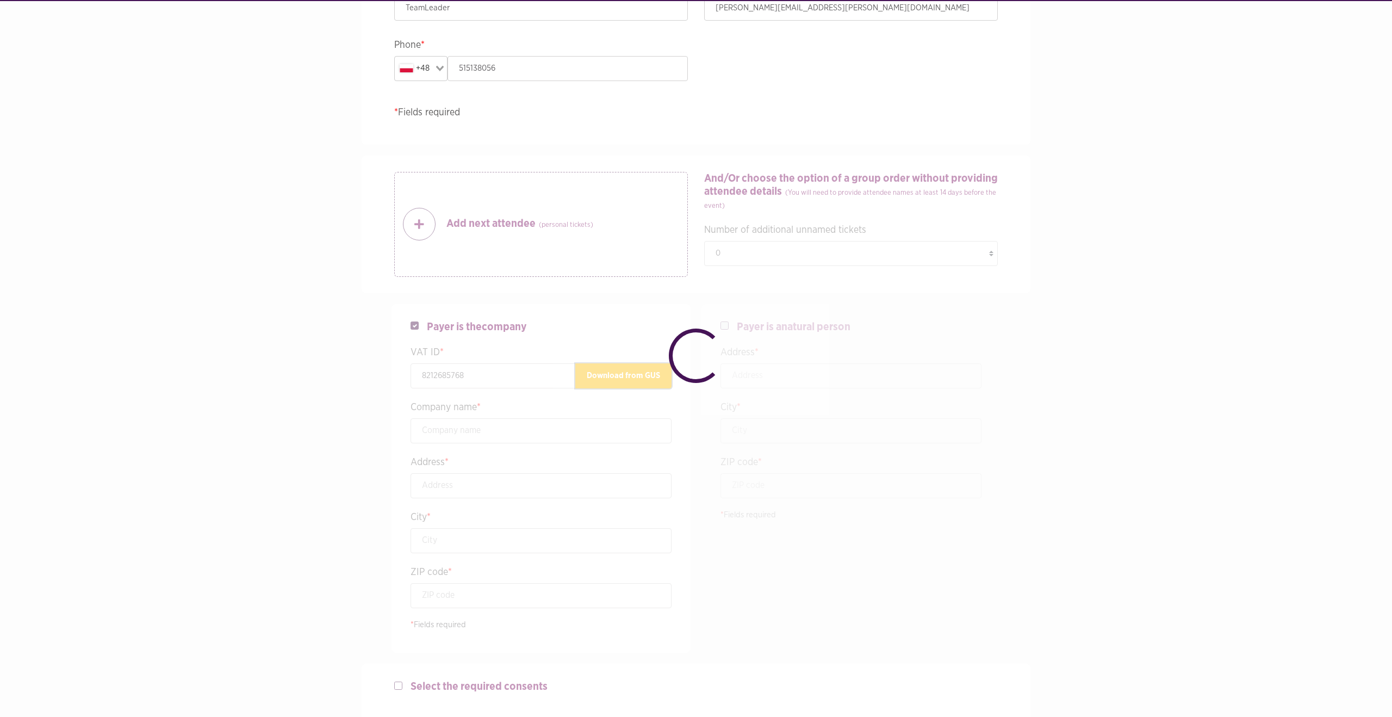
type input "[PERSON_NAME] Usługi Informatyczne"
type input "[STREET_ADDRESS]"
type input "Siedlce"
type input "08-103"
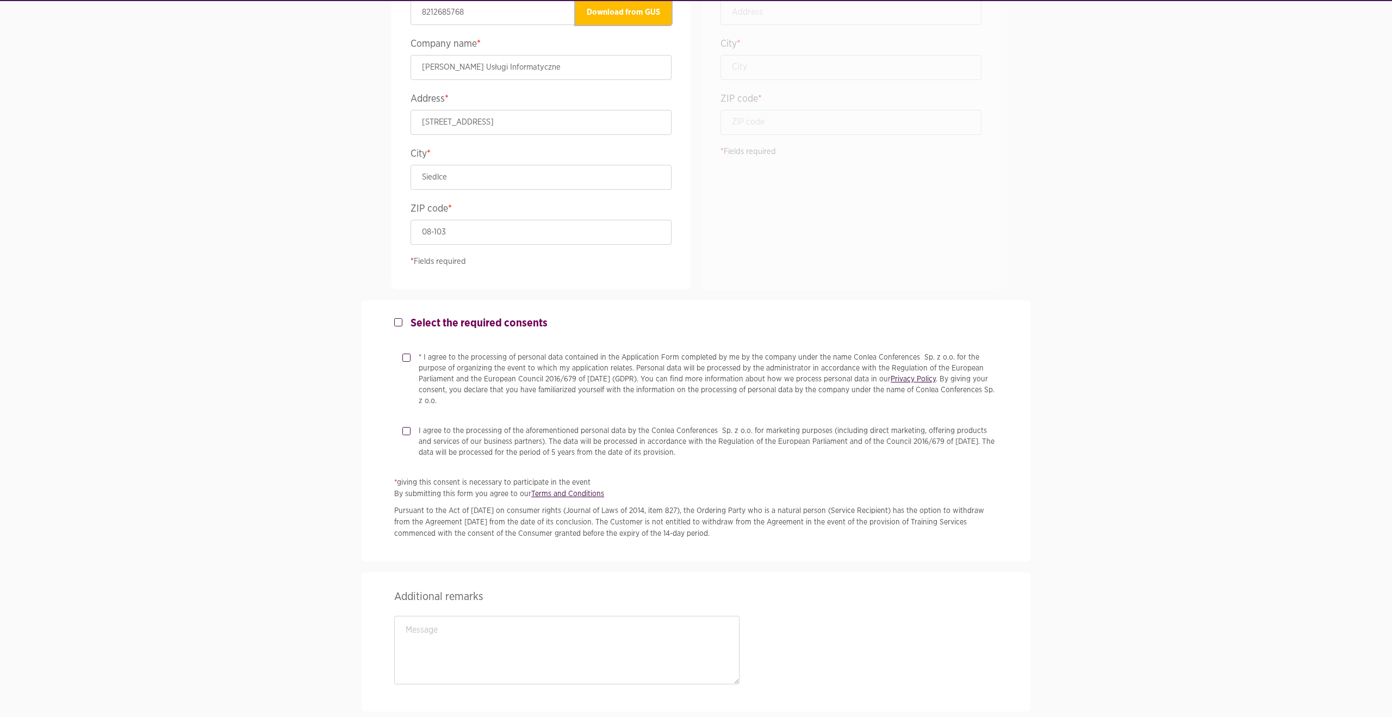
scroll to position [1648, 0]
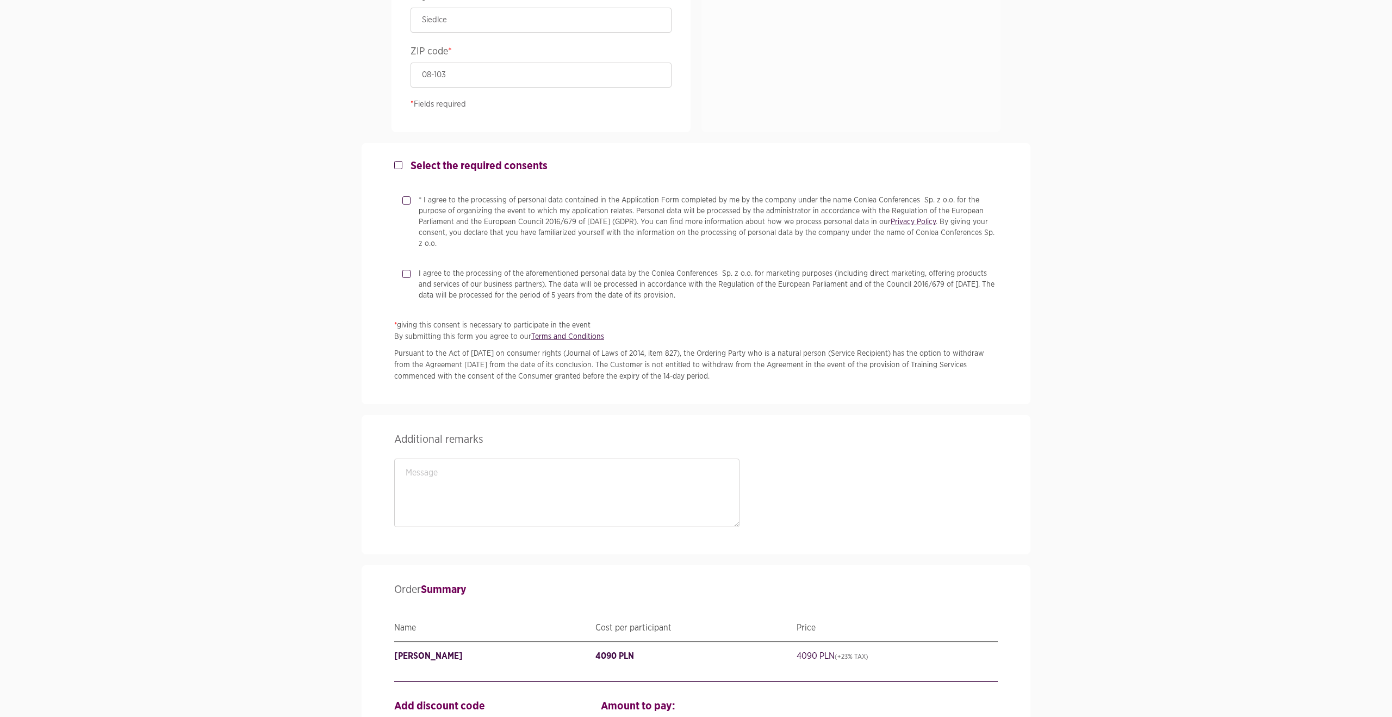
click at [402, 168] on label "Select the required consents" at bounding box center [474, 165] width 145 height 13
click at [399, 166] on input "Select the required consents" at bounding box center [396, 162] width 5 height 7
checkbox input "true"
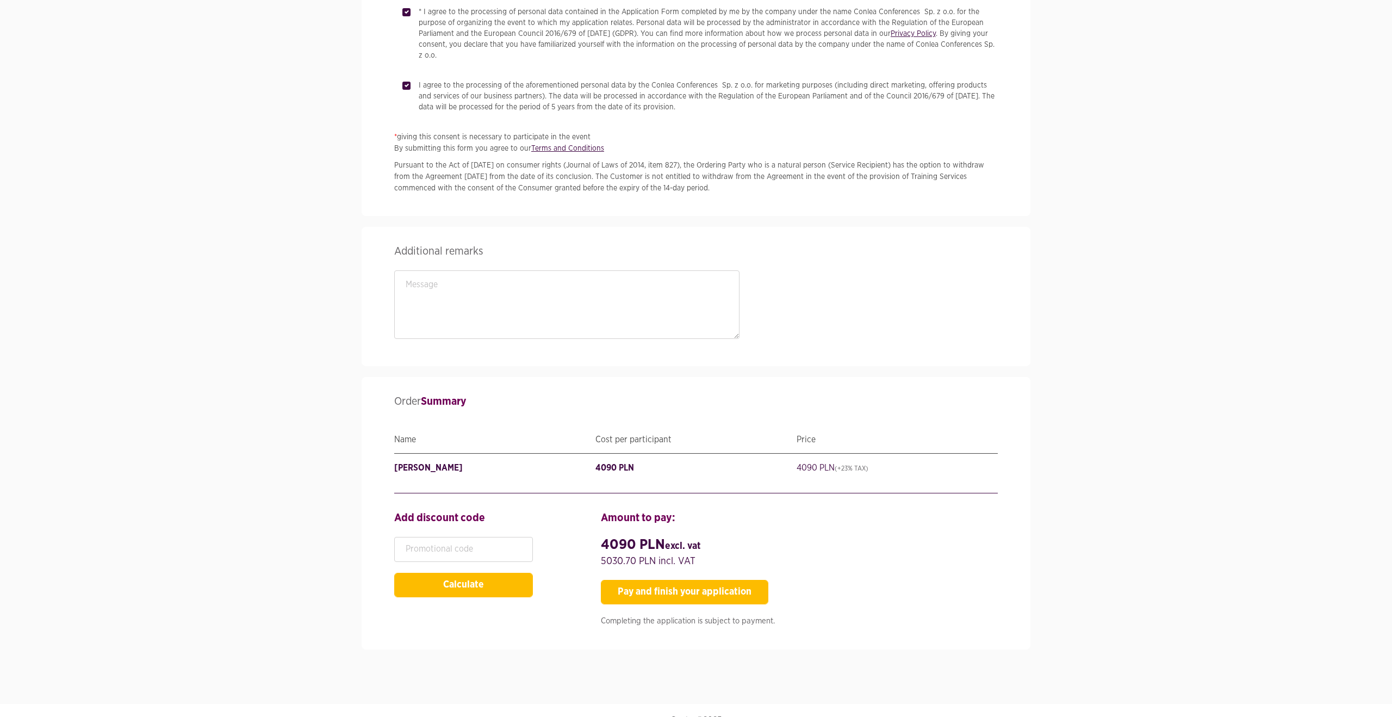
scroll to position [1845, 0]
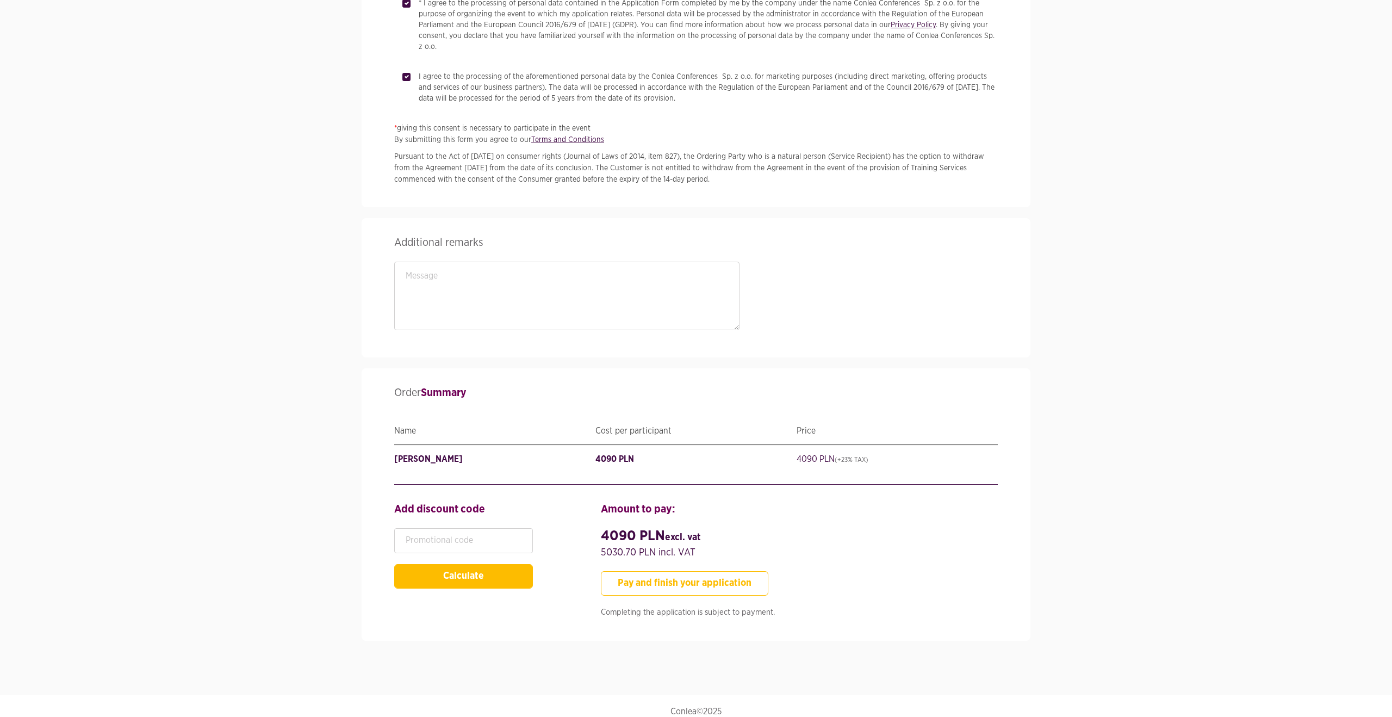
click at [669, 578] on button "Pay and finish your application" at bounding box center [684, 583] width 167 height 24
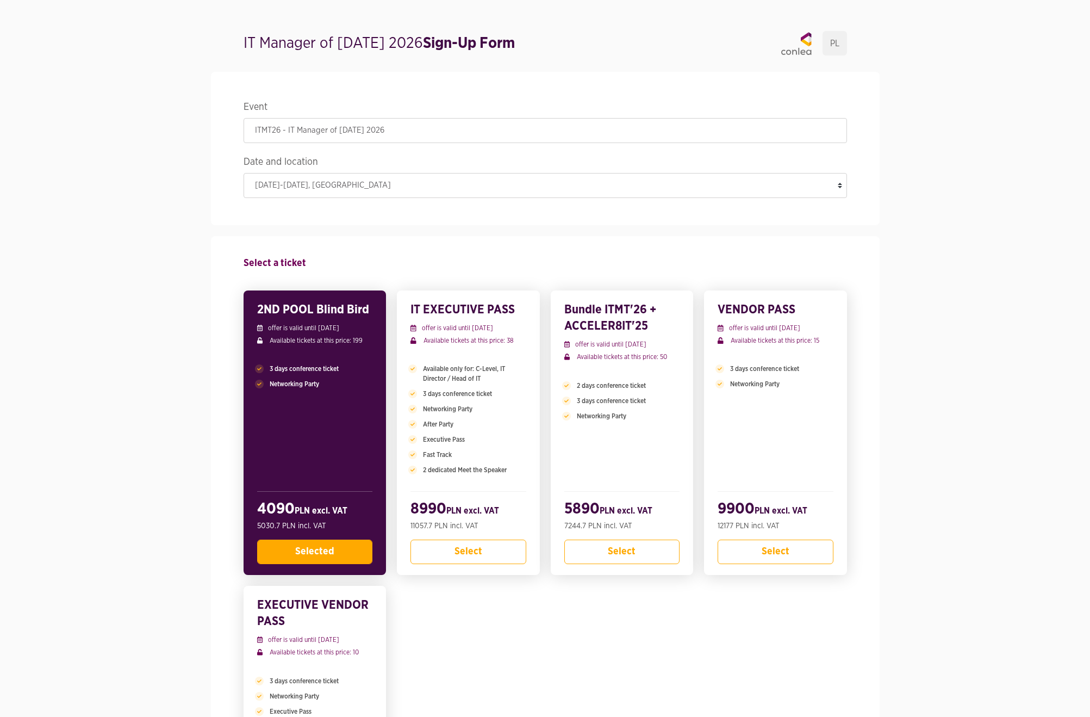
scroll to position [0, 0]
